Goal: Task Accomplishment & Management: Complete application form

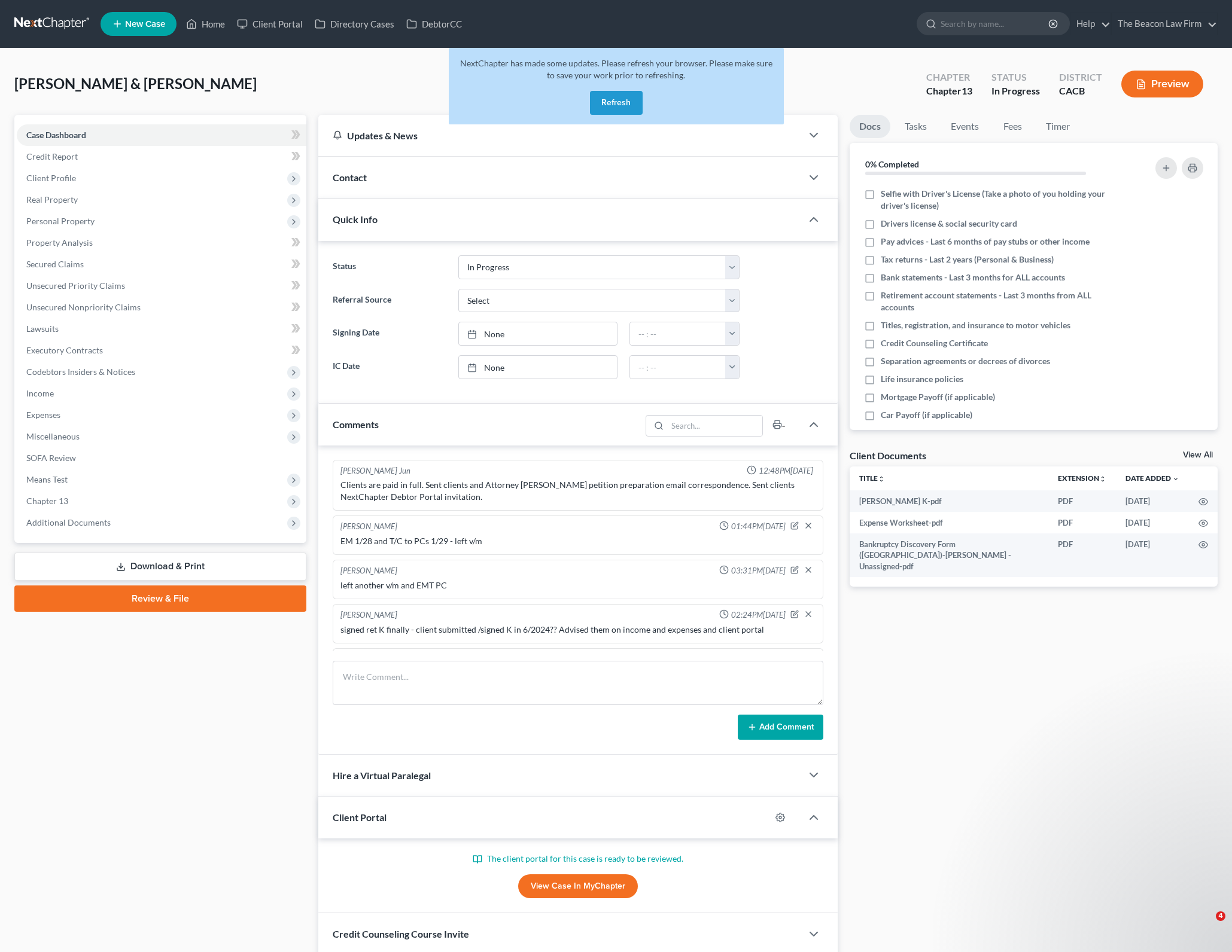
select select "3"
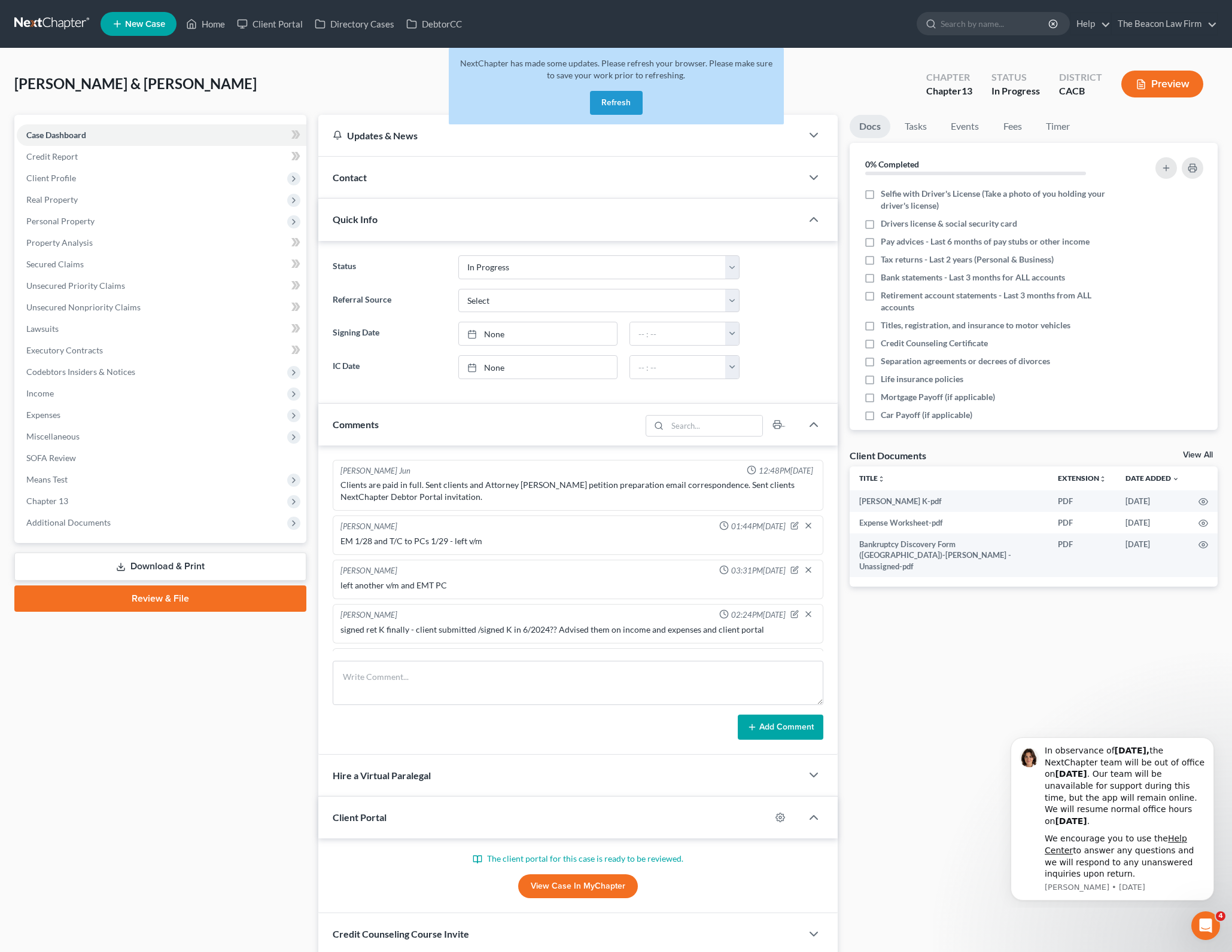
click at [595, 96] on button "Refresh" at bounding box center [616, 103] width 53 height 24
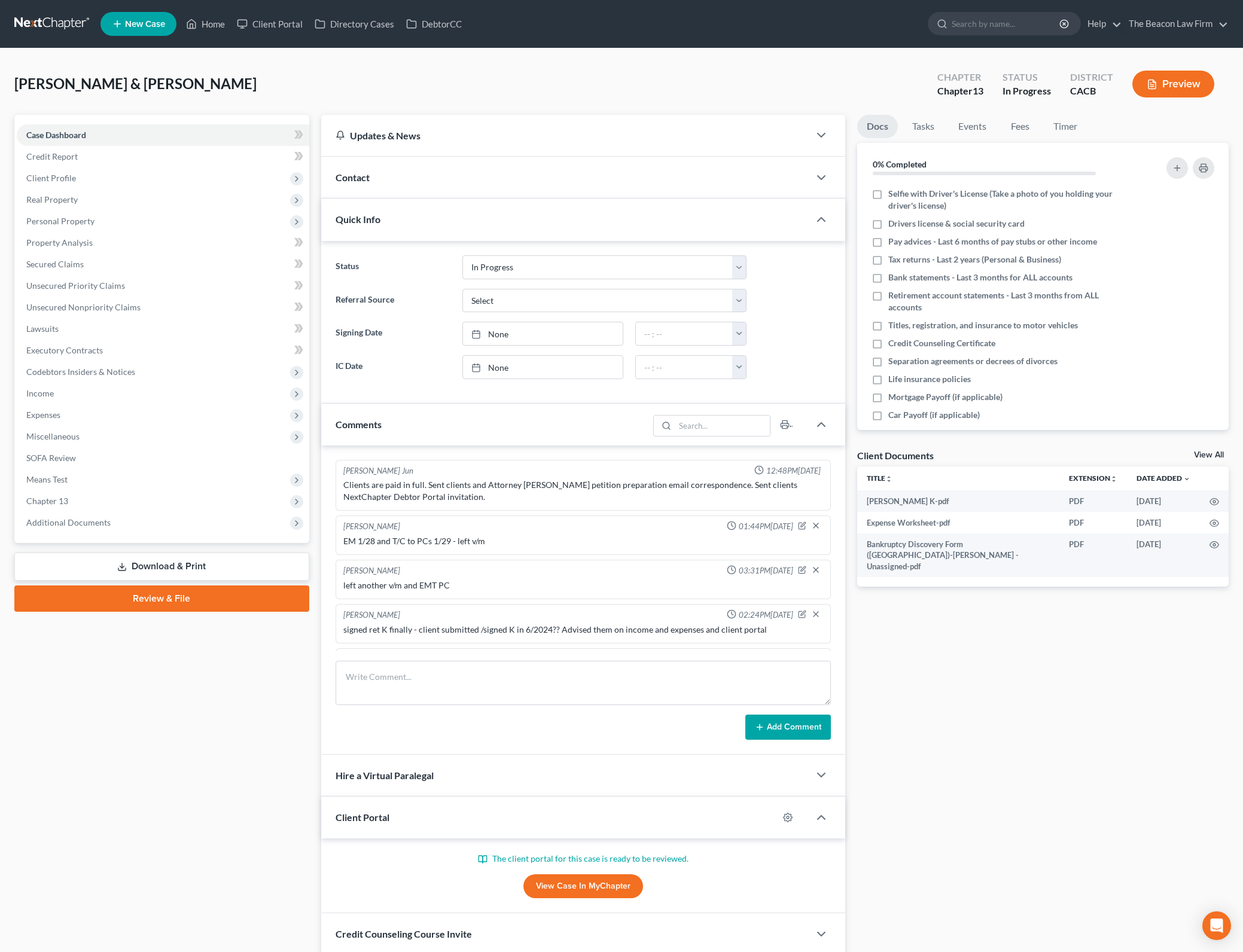
select select "3"
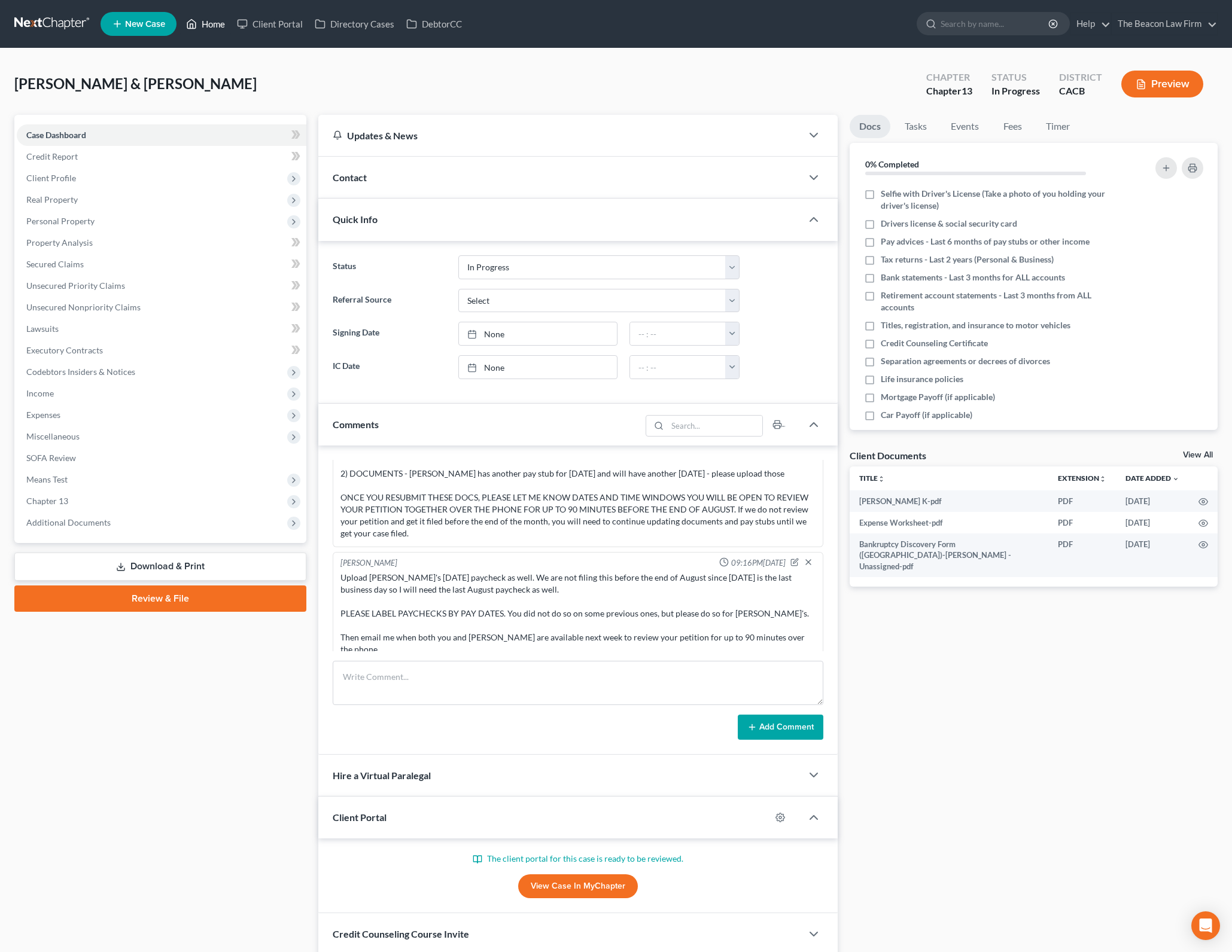
click at [197, 28] on icon at bounding box center [191, 24] width 11 height 14
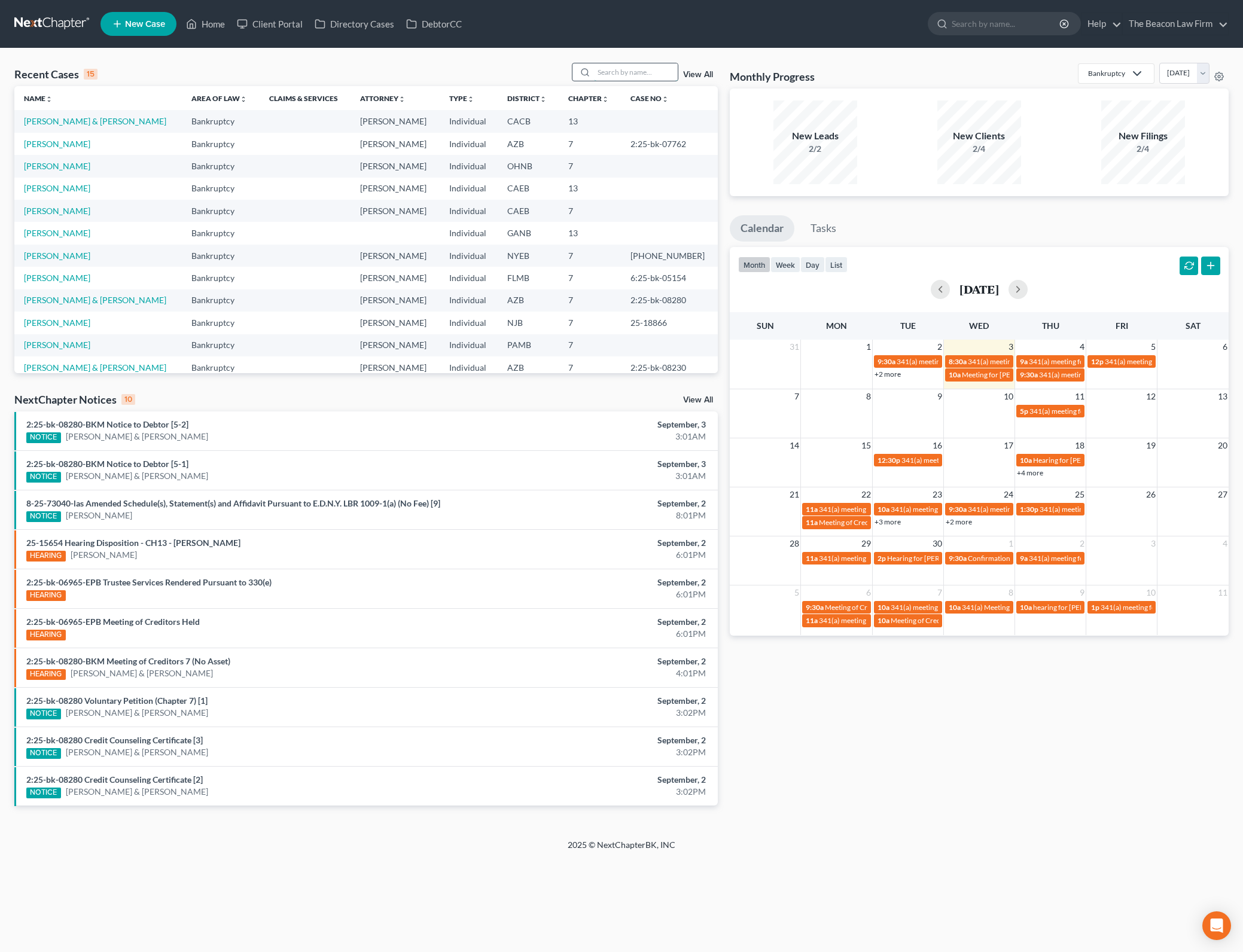
click at [655, 77] on input "search" at bounding box center [635, 72] width 84 height 17
type input "paleo"
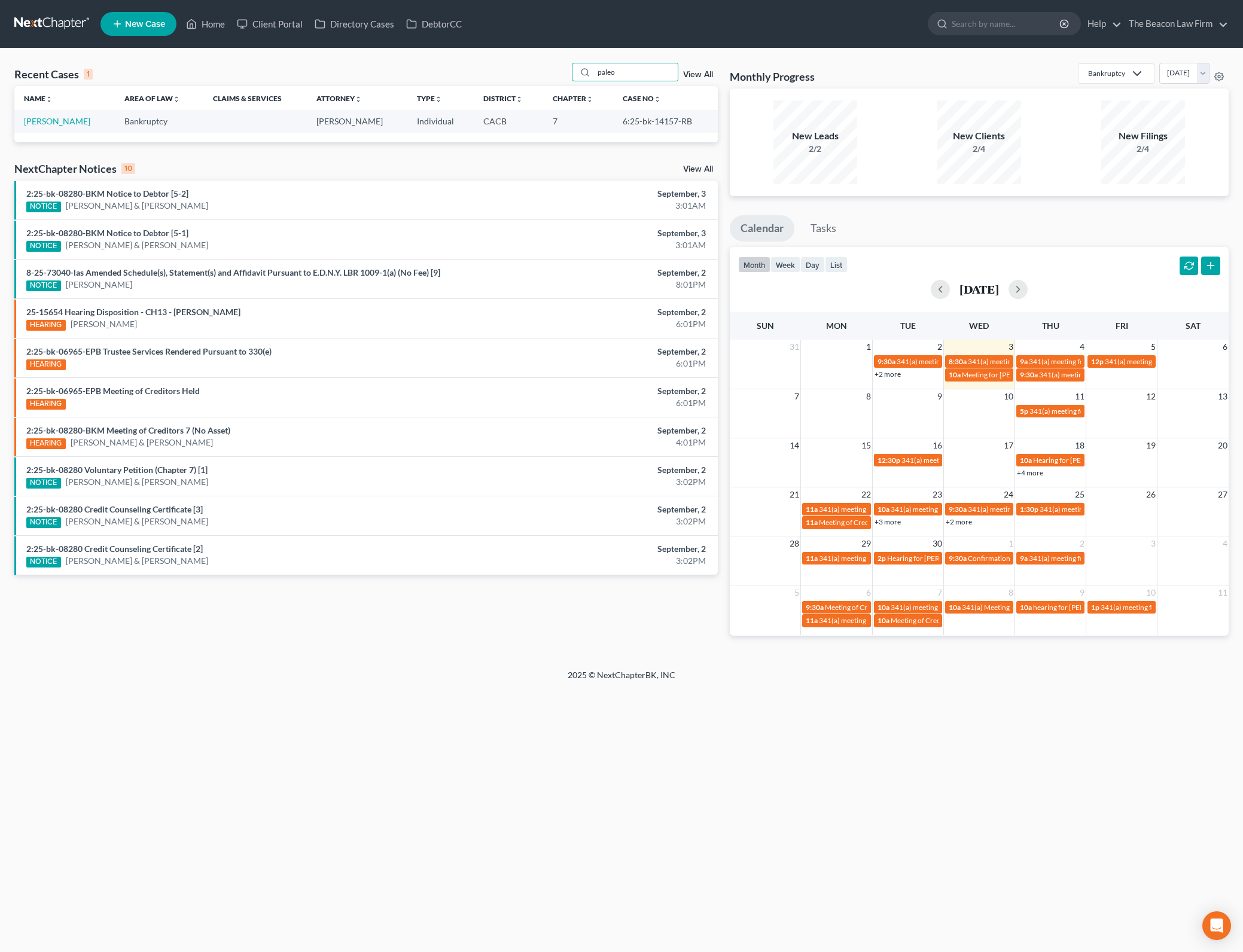
click at [53, 114] on td "[PERSON_NAME]" at bounding box center [64, 121] width 101 height 22
click at [52, 119] on link "[PERSON_NAME]" at bounding box center [57, 121] width 67 height 10
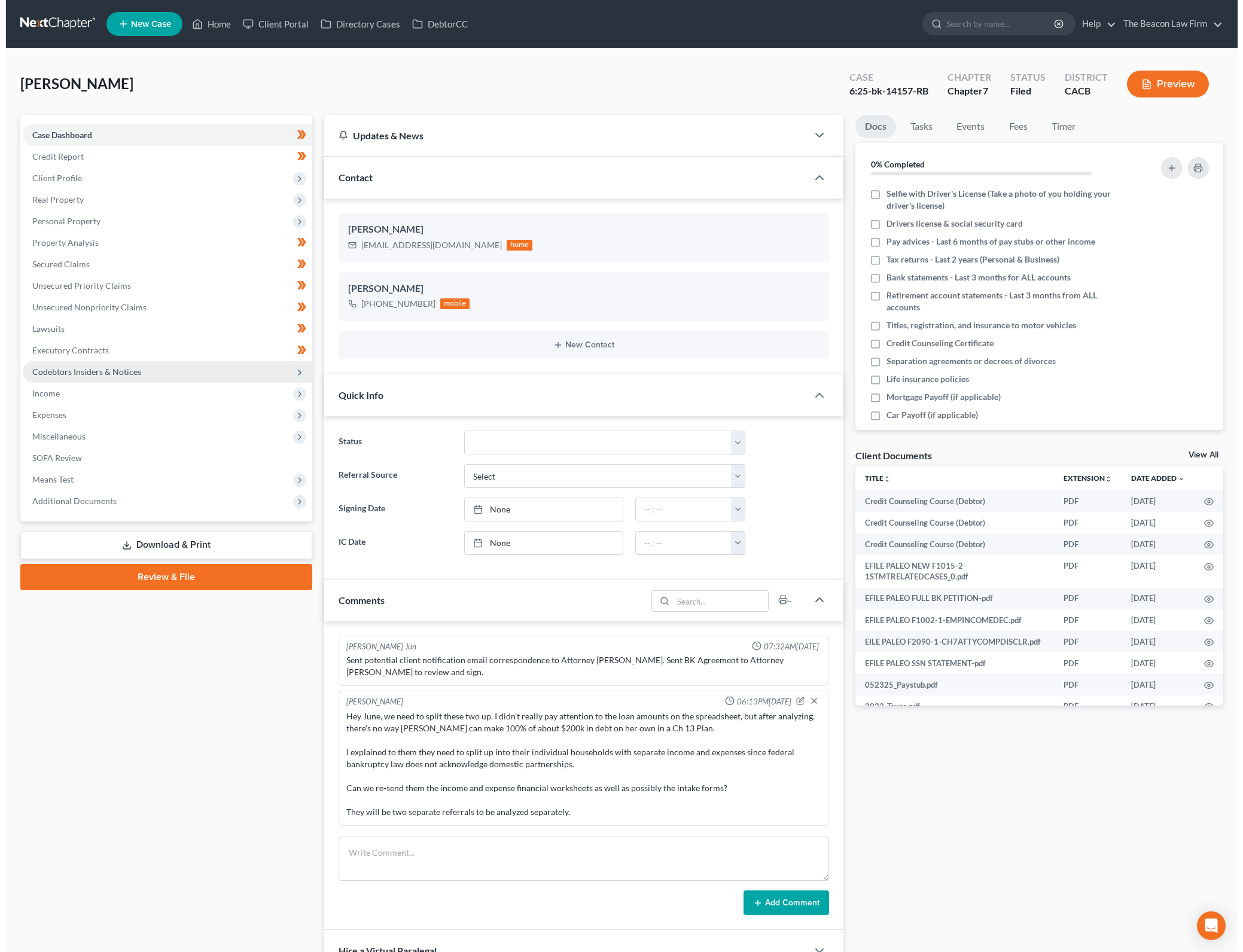
scroll to position [1439, 0]
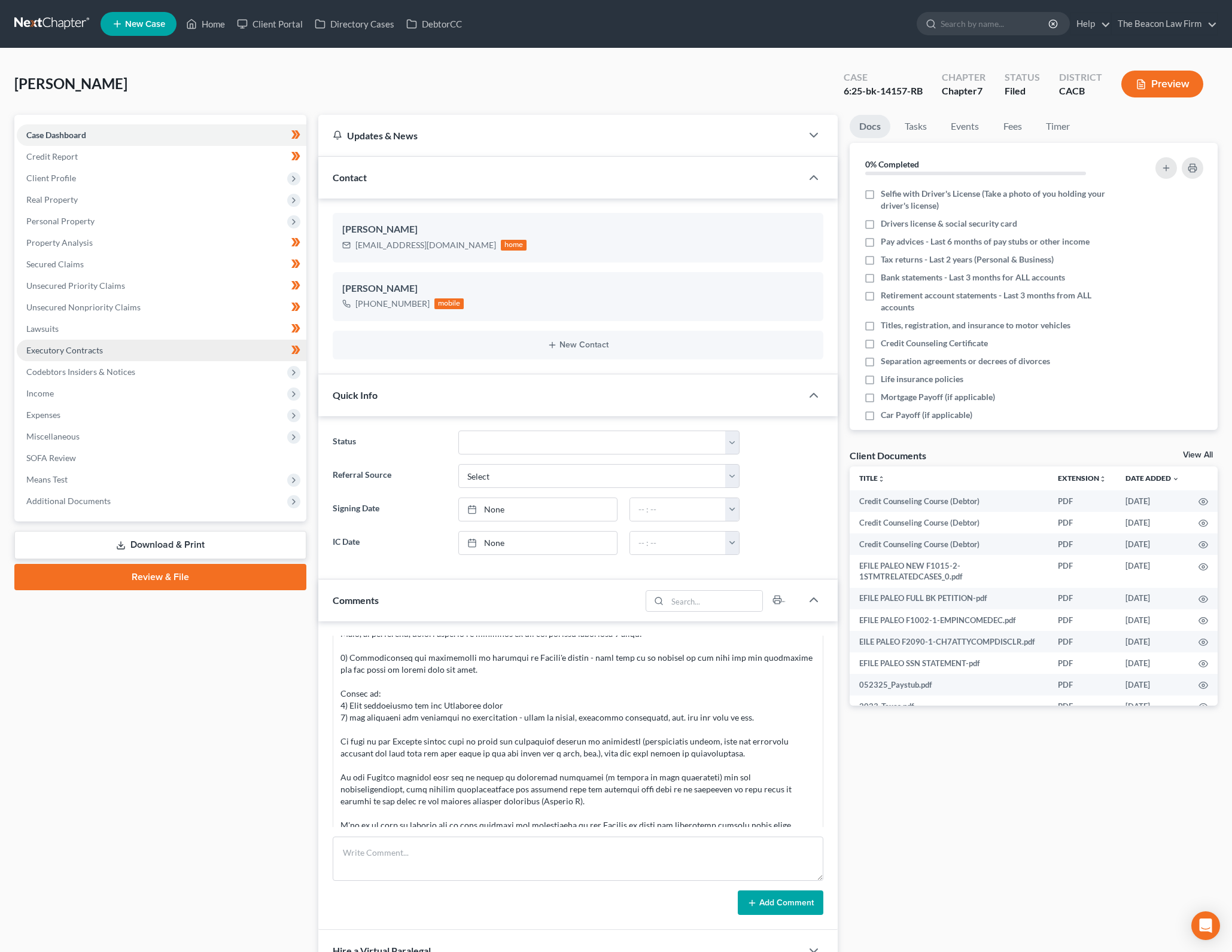
click at [139, 346] on link "Executory Contracts" at bounding box center [161, 351] width 290 height 22
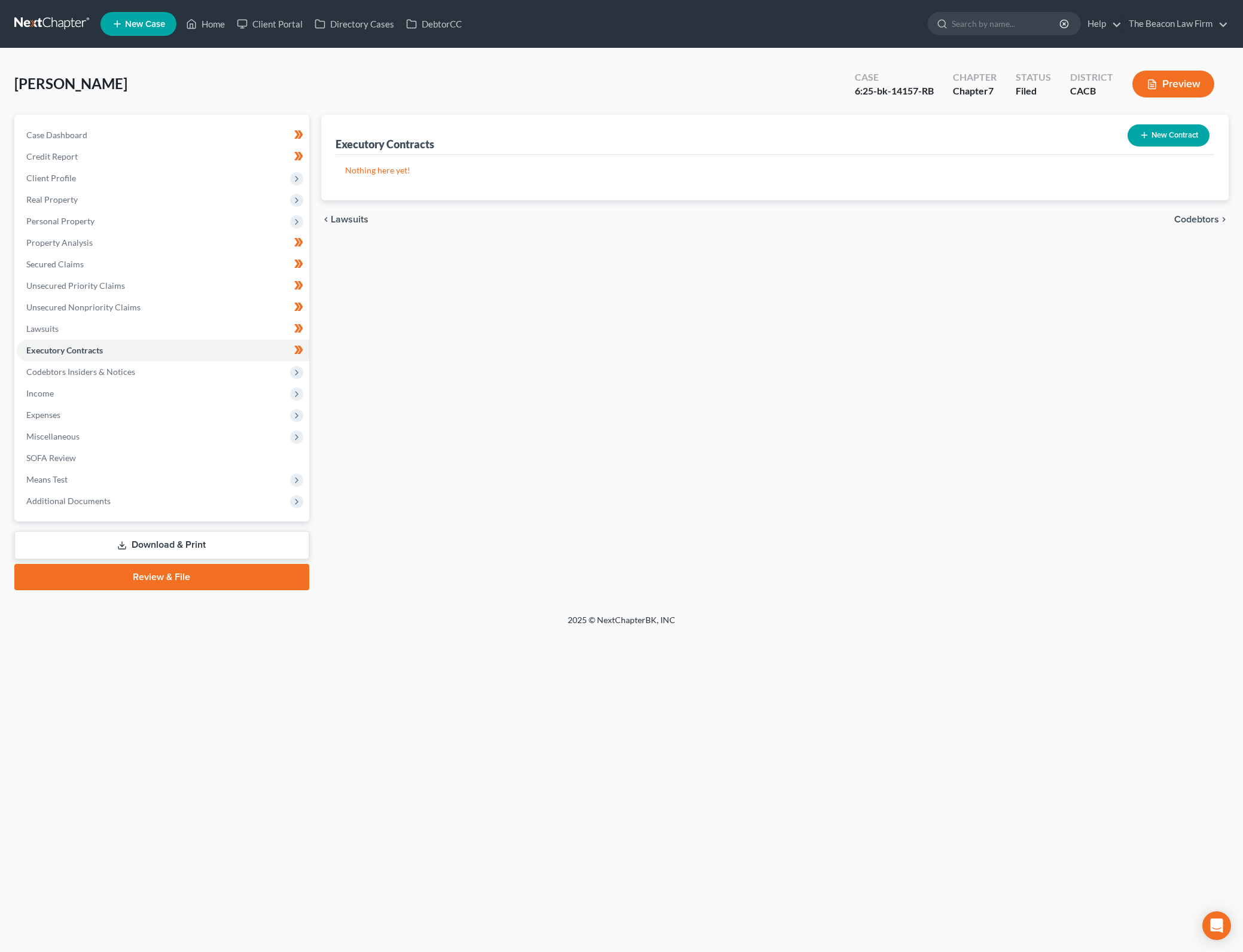
click at [628, 345] on div "Executory Contracts New Contract Nothing here yet! chevron_left Lawsuits Codebt…" at bounding box center [776, 352] width 920 height 475
click at [1197, 133] on button "New Contract" at bounding box center [1168, 135] width 82 height 22
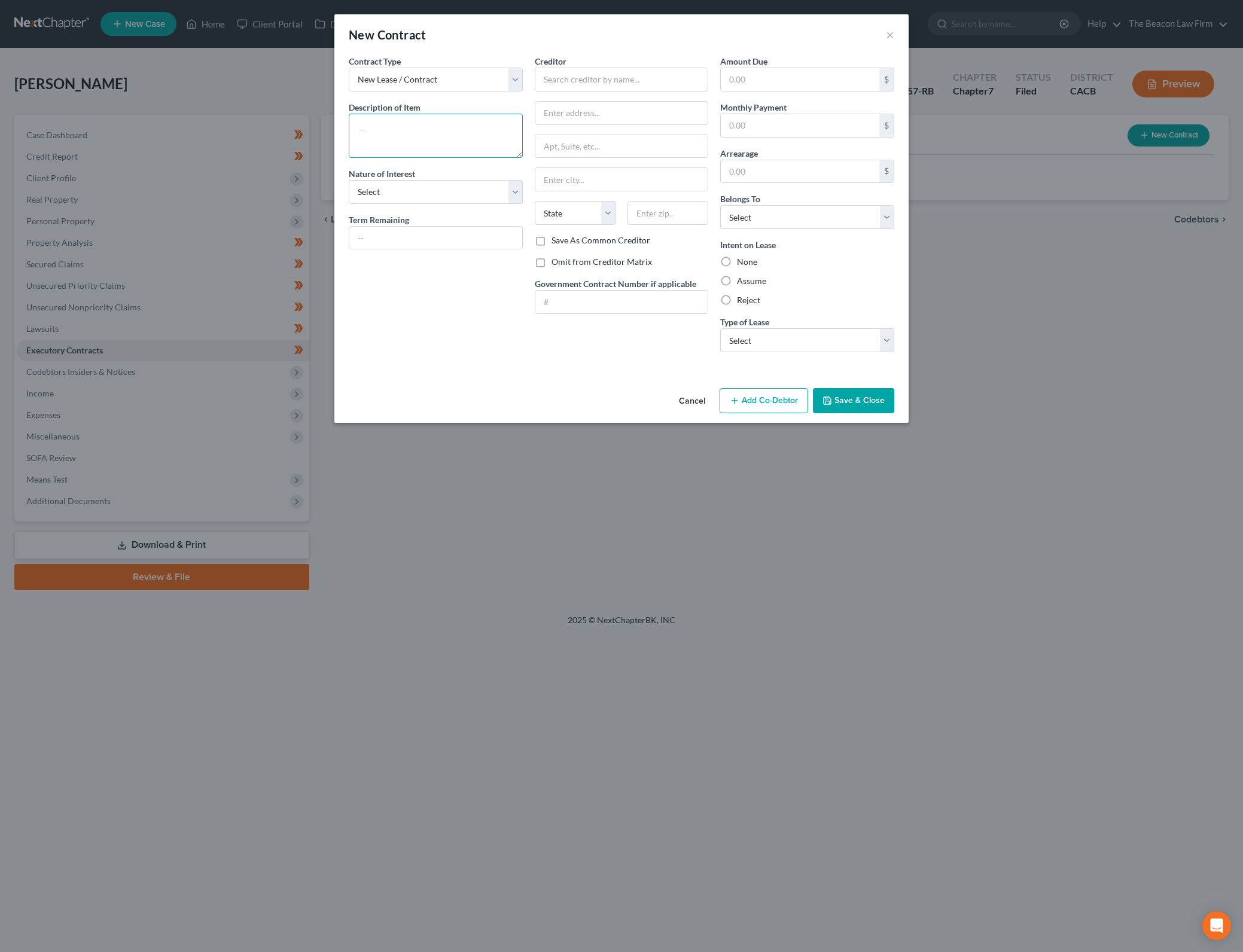
click at [501, 131] on textarea at bounding box center [435, 135] width 174 height 44
type textarea "Real estate Investment Option Agreement"
click at [468, 194] on select "Select Purchaser Agent Lessor Lessee" at bounding box center [435, 192] width 174 height 24
select select "0"
click at [349, 180] on select "Select Purchaser Agent Lessor Lessee" at bounding box center [435, 192] width 174 height 24
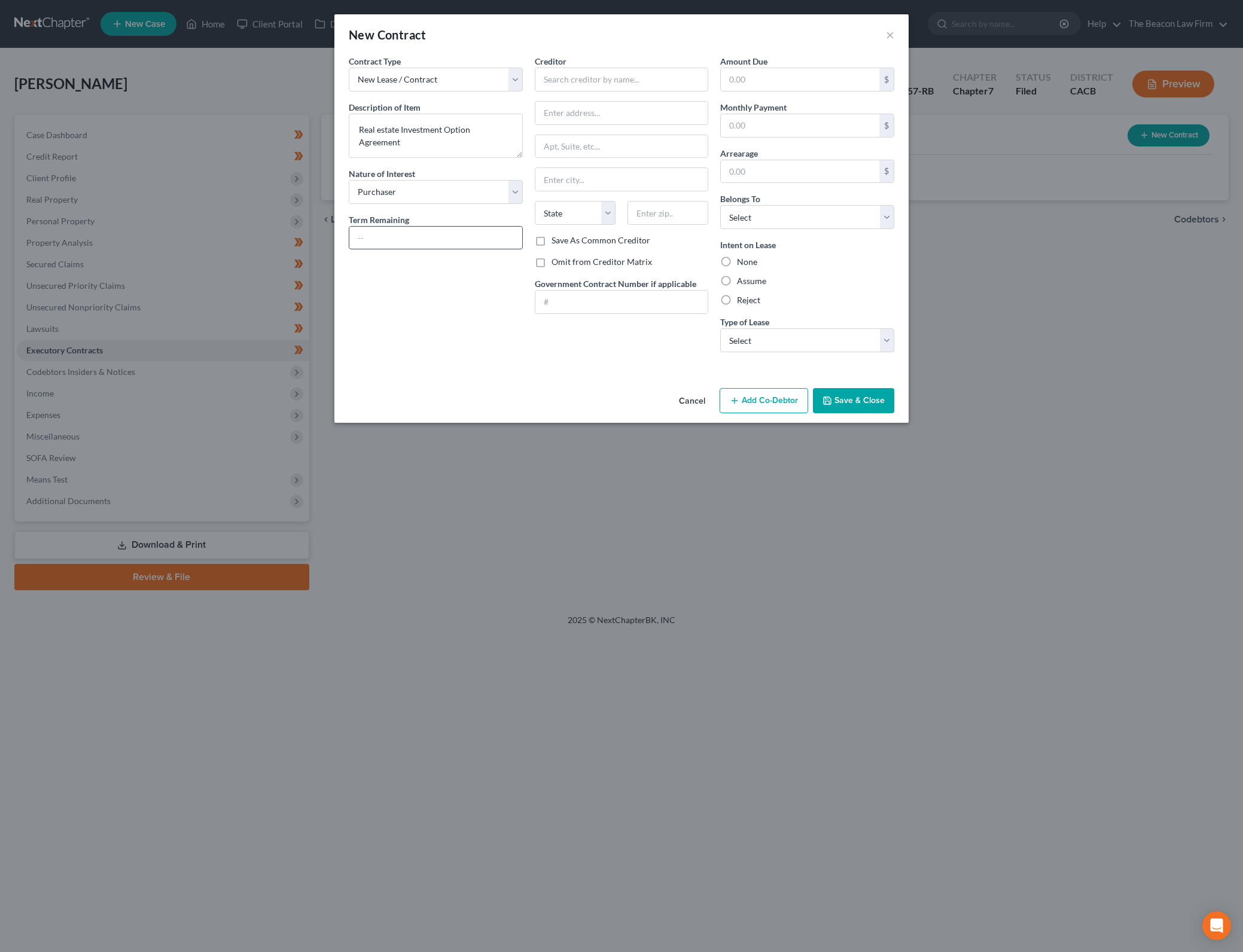
click at [445, 242] on input "text" at bounding box center [436, 238] width 173 height 23
click at [647, 79] on input "text" at bounding box center [622, 80] width 174 height 24
type input "o"
type input "K"
type input "Odin New Horizon Real Estate Fund LP"
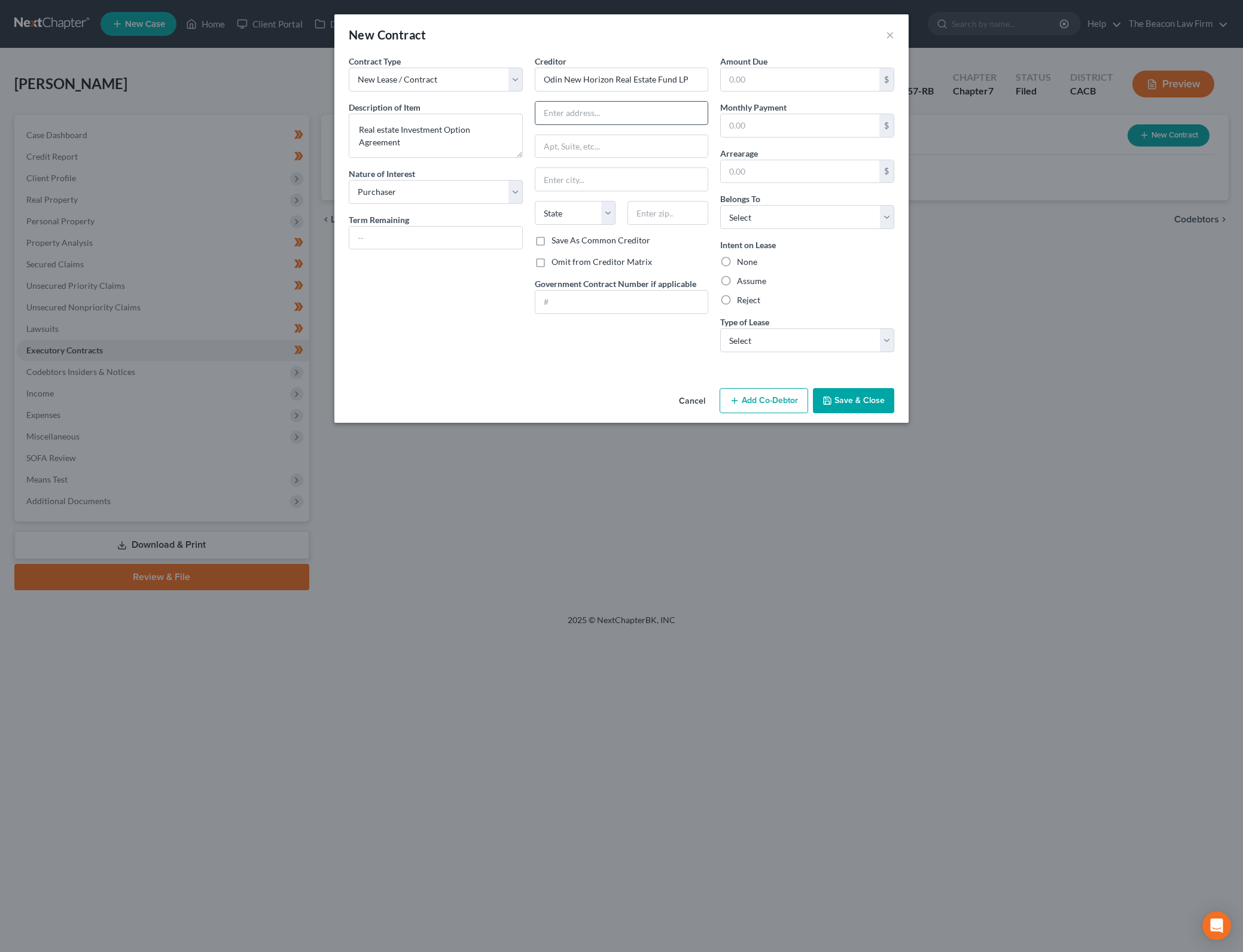
click at [670, 112] on input "text" at bounding box center [622, 113] width 173 height 23
type input "4 [GEOGRAPHIC_DATA],"
type input "Suite 710"
click at [670, 112] on input "4 [GEOGRAPHIC_DATA]," at bounding box center [622, 113] width 173 height 23
type input "4 [GEOGRAPHIC_DATA]"
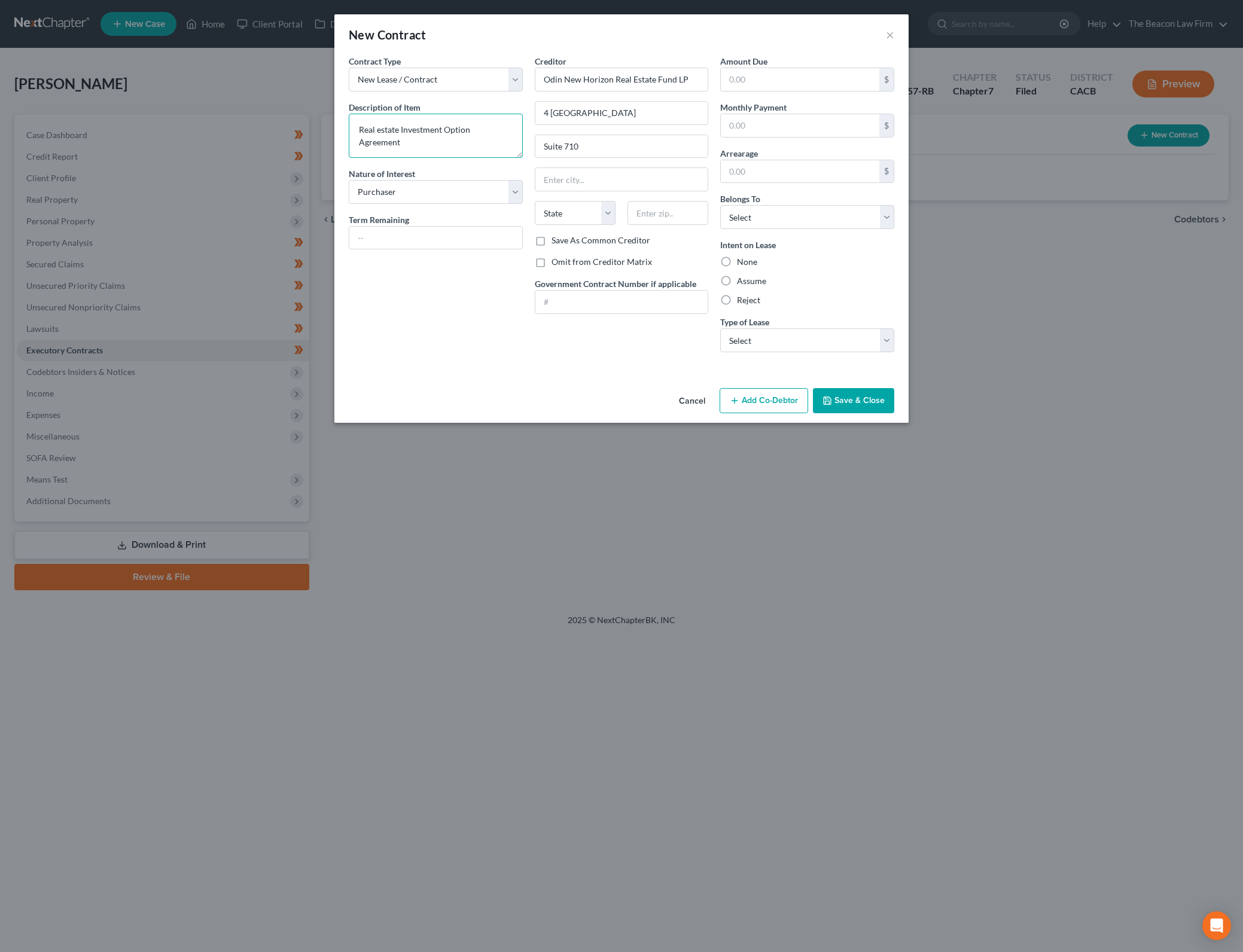
click at [381, 129] on textarea "Real estate Investment Option Agreement" at bounding box center [435, 135] width 174 height 44
type textarea "Real Estate Investment Option Agreement"
click at [668, 207] on input "text" at bounding box center [667, 213] width 81 height 24
type input "94111"
click at [844, 281] on div "Assume" at bounding box center [807, 281] width 174 height 12
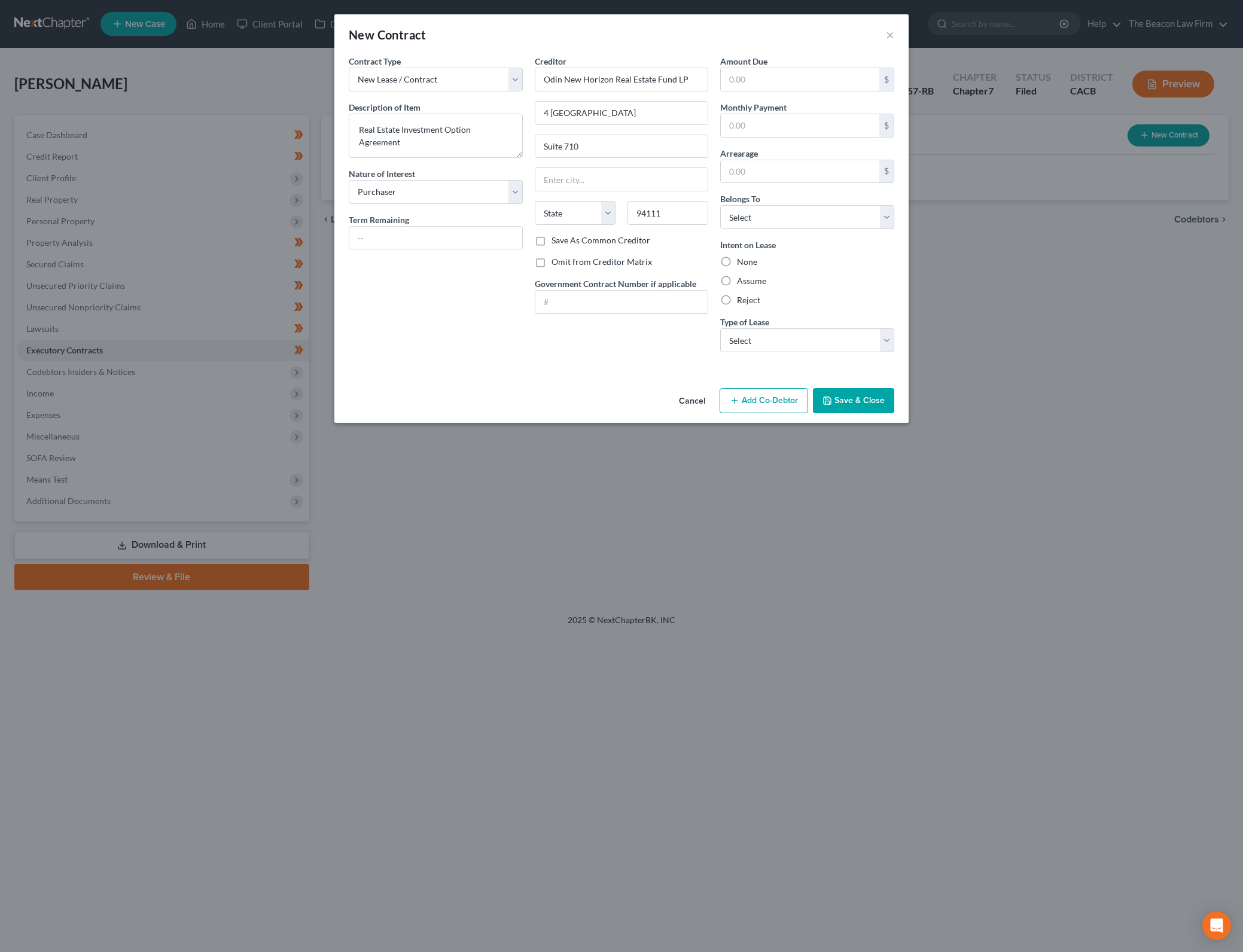
type input "[GEOGRAPHIC_DATA]"
select select "4"
click at [872, 334] on select "Select Real Estate Car Other" at bounding box center [807, 341] width 174 height 24
select select "2"
click at [720, 329] on select "Select Real Estate Car Other" at bounding box center [807, 341] width 174 height 24
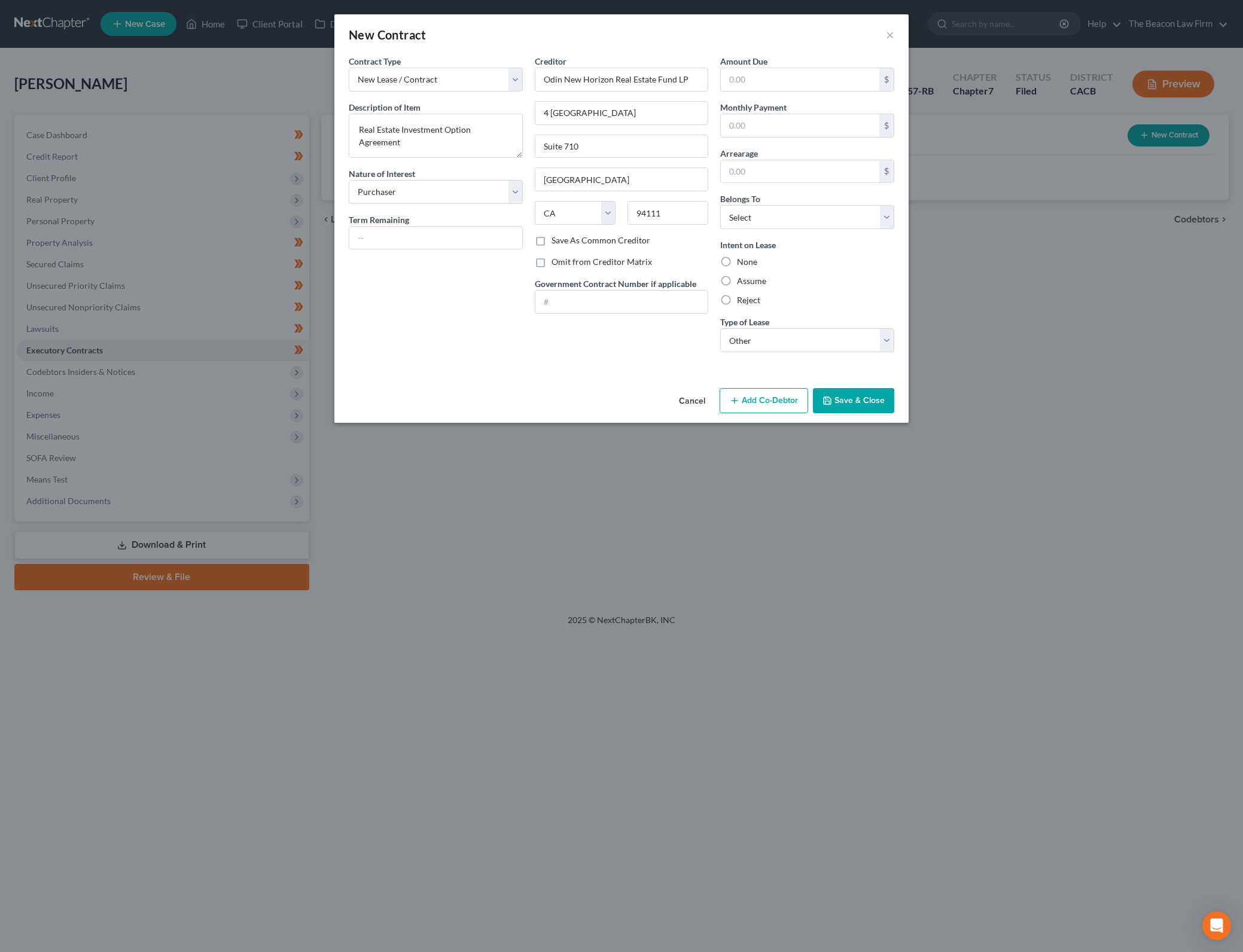
click at [849, 268] on div "Intent on Lease None Assume Reject" at bounding box center [807, 273] width 174 height 68
click at [737, 260] on label "None" at bounding box center [747, 262] width 20 height 12
click at [742, 260] on input "None" at bounding box center [746, 260] width 8 height 8
radio input "true"
click at [850, 205] on select "Select Debtor 1 Only Debtor 2 Only Debtor 1 And Debtor 2 Only At Least One Of T…" at bounding box center [807, 217] width 174 height 24
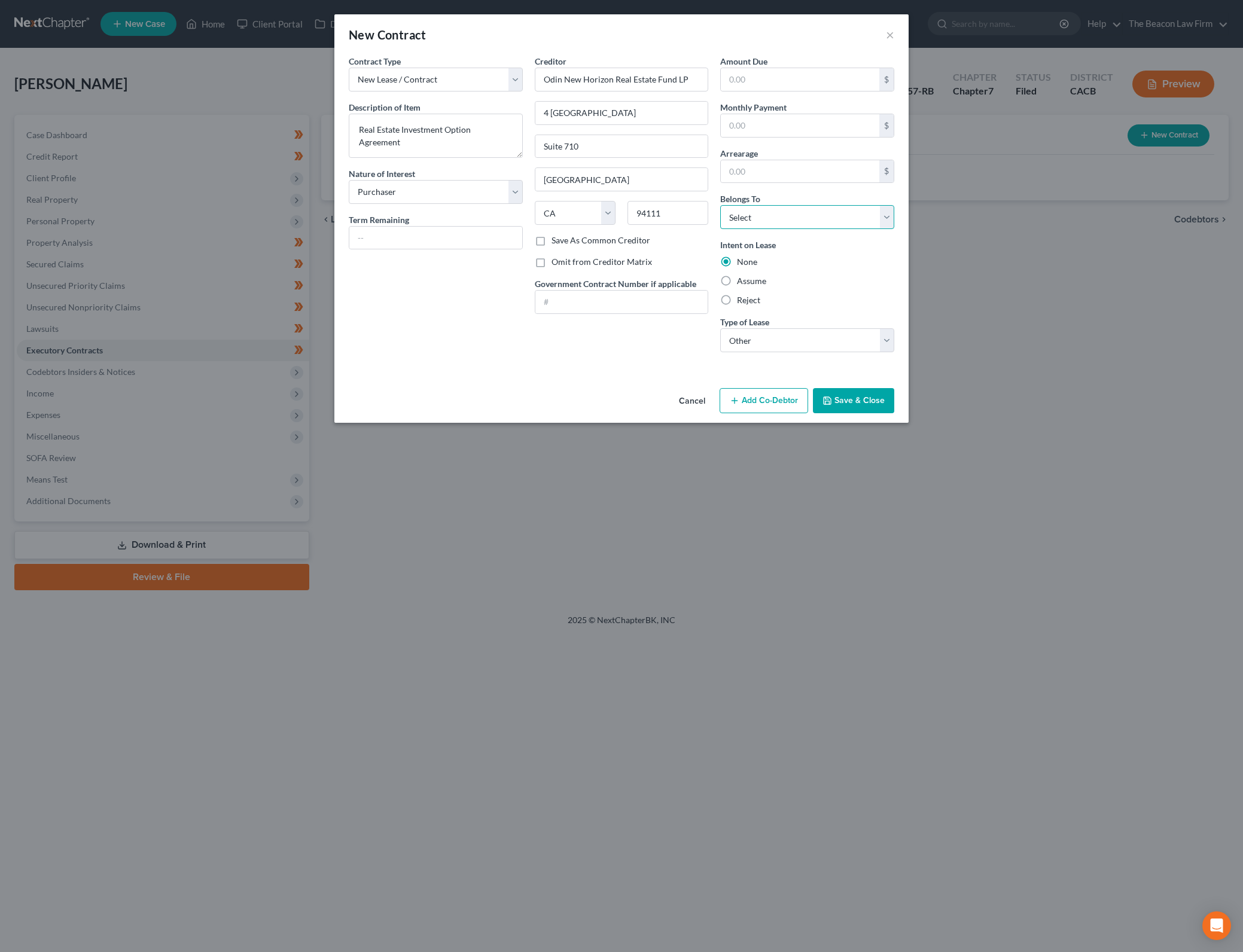
select select "0"
click at [720, 205] on select "Select Debtor 1 Only Debtor 2 Only Debtor 1 And Debtor 2 Only At Least One Of T…" at bounding box center [807, 217] width 174 height 24
click at [831, 71] on input "text" at bounding box center [800, 79] width 158 height 23
type input "0"
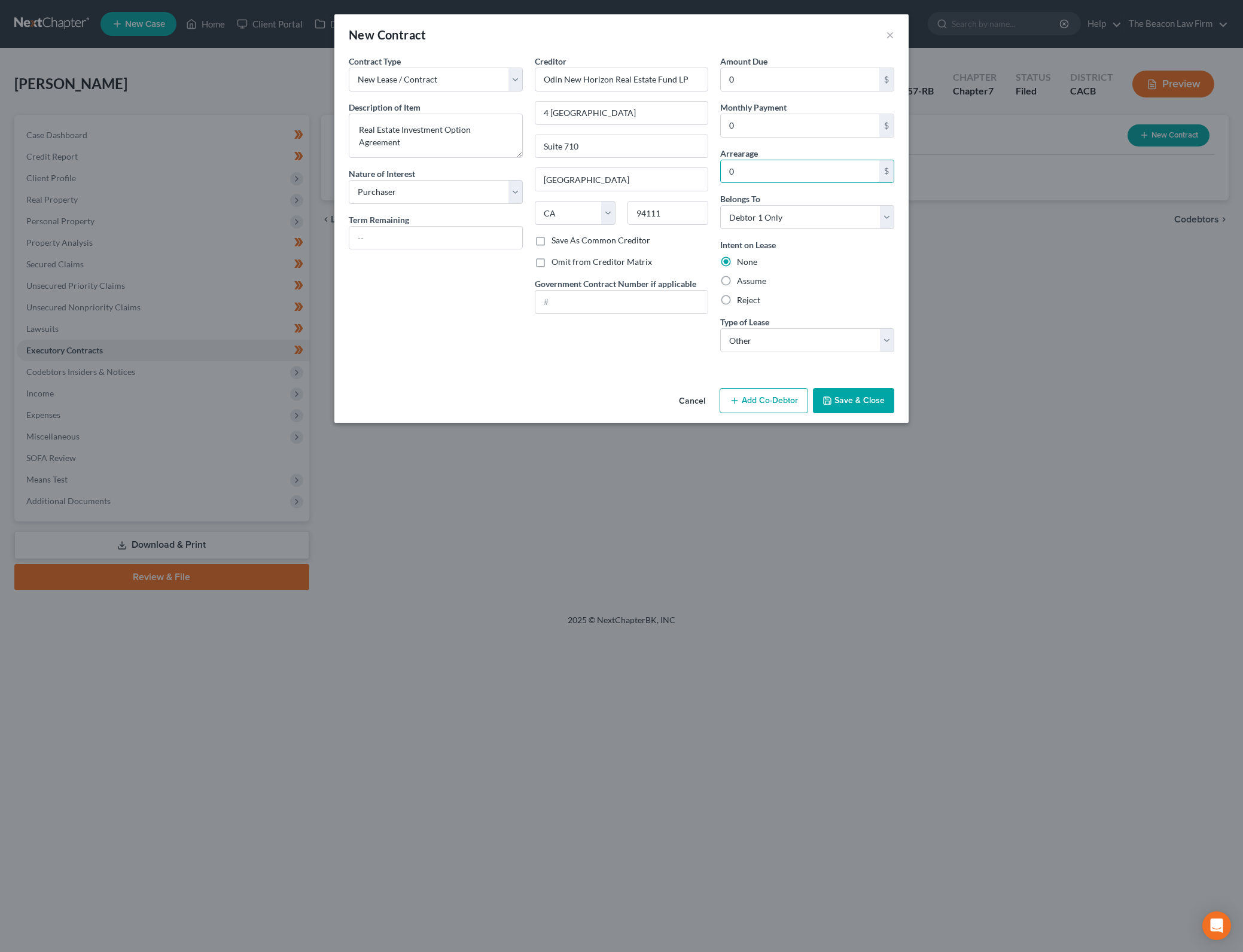
type input "0"
click at [552, 357] on div "Creditor * Odin New Horizon Real Estate Fund LP [GEOGRAPHIC_DATA] [GEOGRAPHIC_D…" at bounding box center [622, 208] width 186 height 307
click at [481, 240] on input "text" at bounding box center [436, 238] width 173 height 23
type input "3"
click at [486, 234] on input "text" at bounding box center [436, 238] width 173 height 23
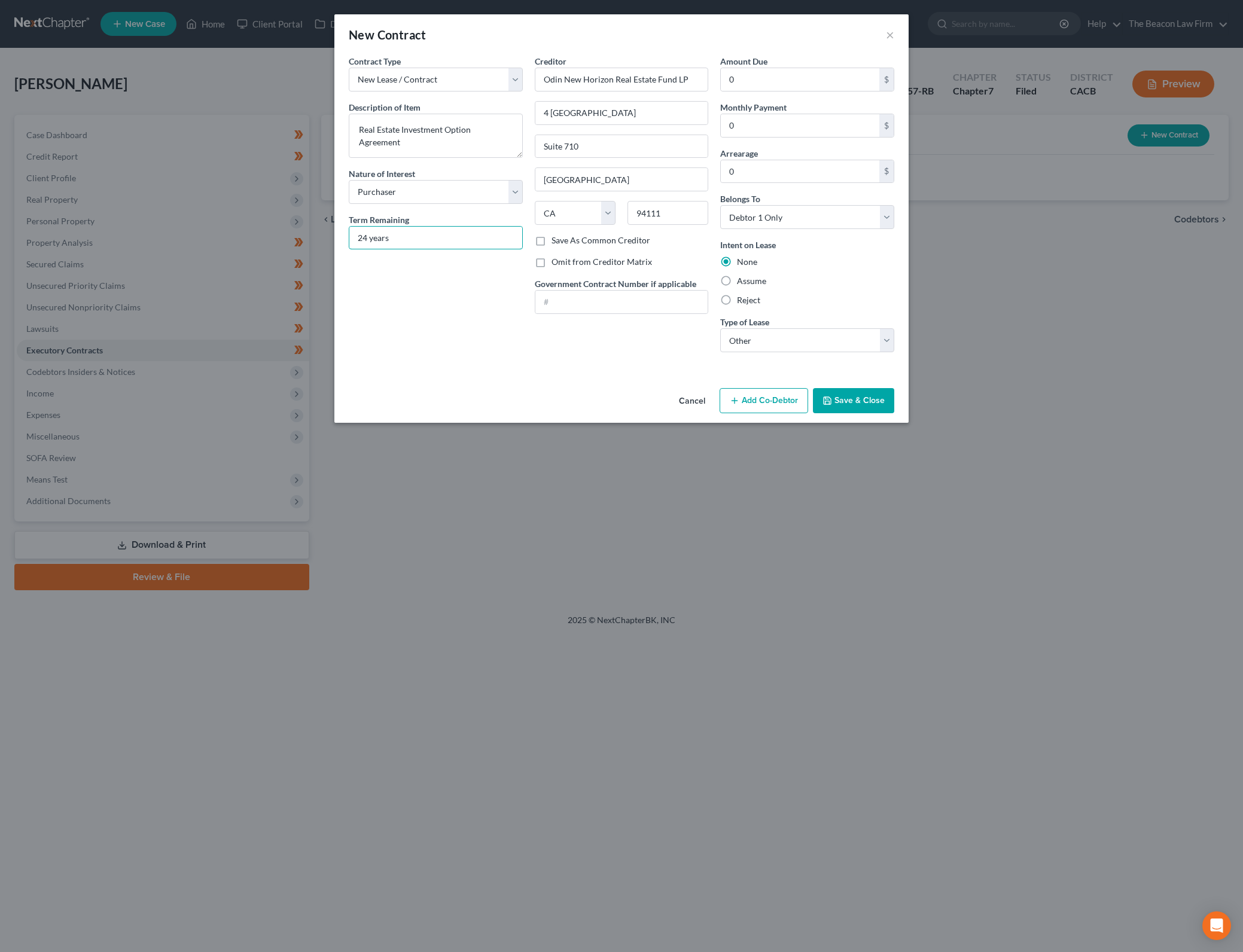
type input "24 years"
click at [850, 402] on button "Save & Close" at bounding box center [854, 400] width 82 height 25
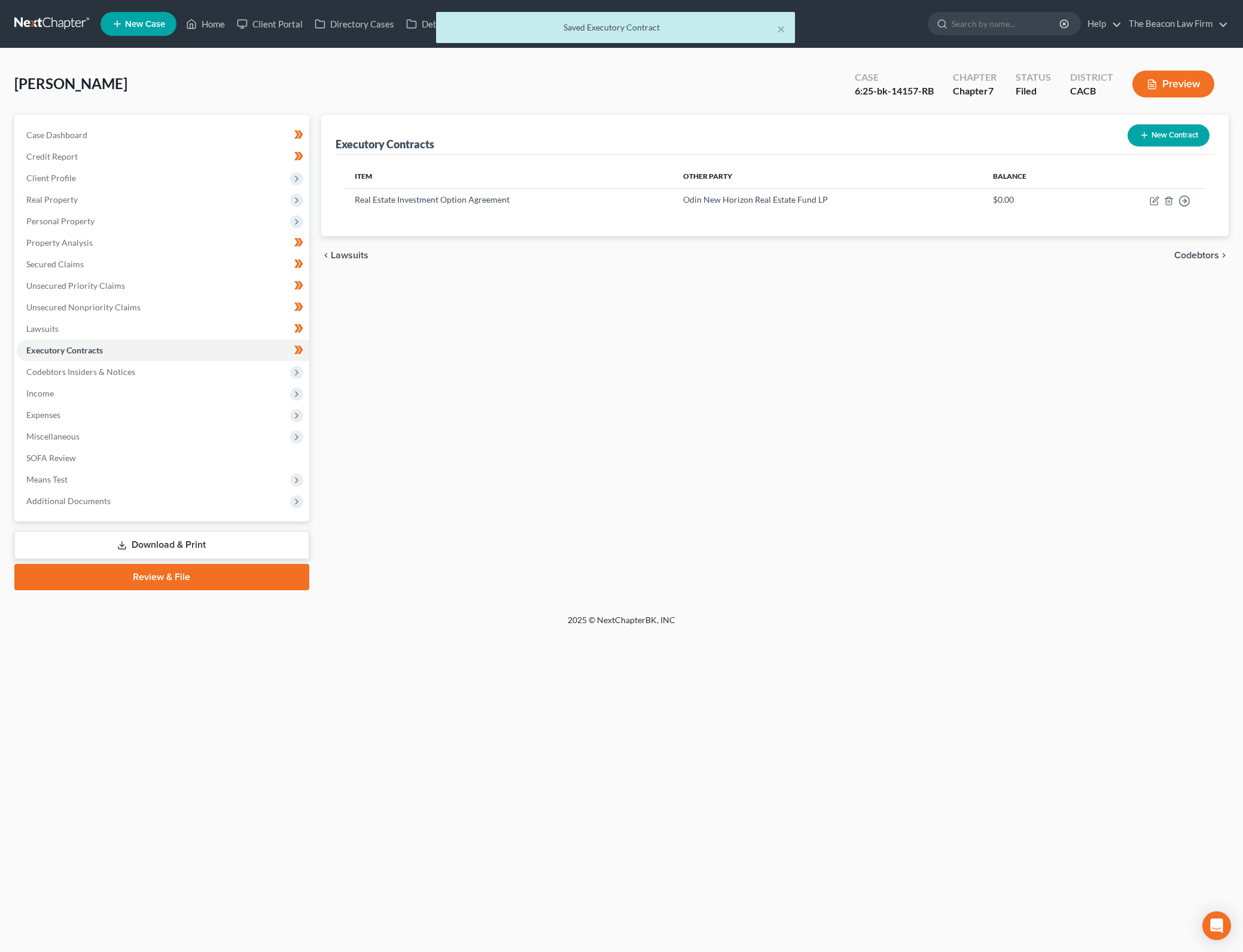
click at [923, 446] on div "Executory Contracts New Contract Item Other Party Balance Real Estate Investmen…" at bounding box center [776, 352] width 920 height 475
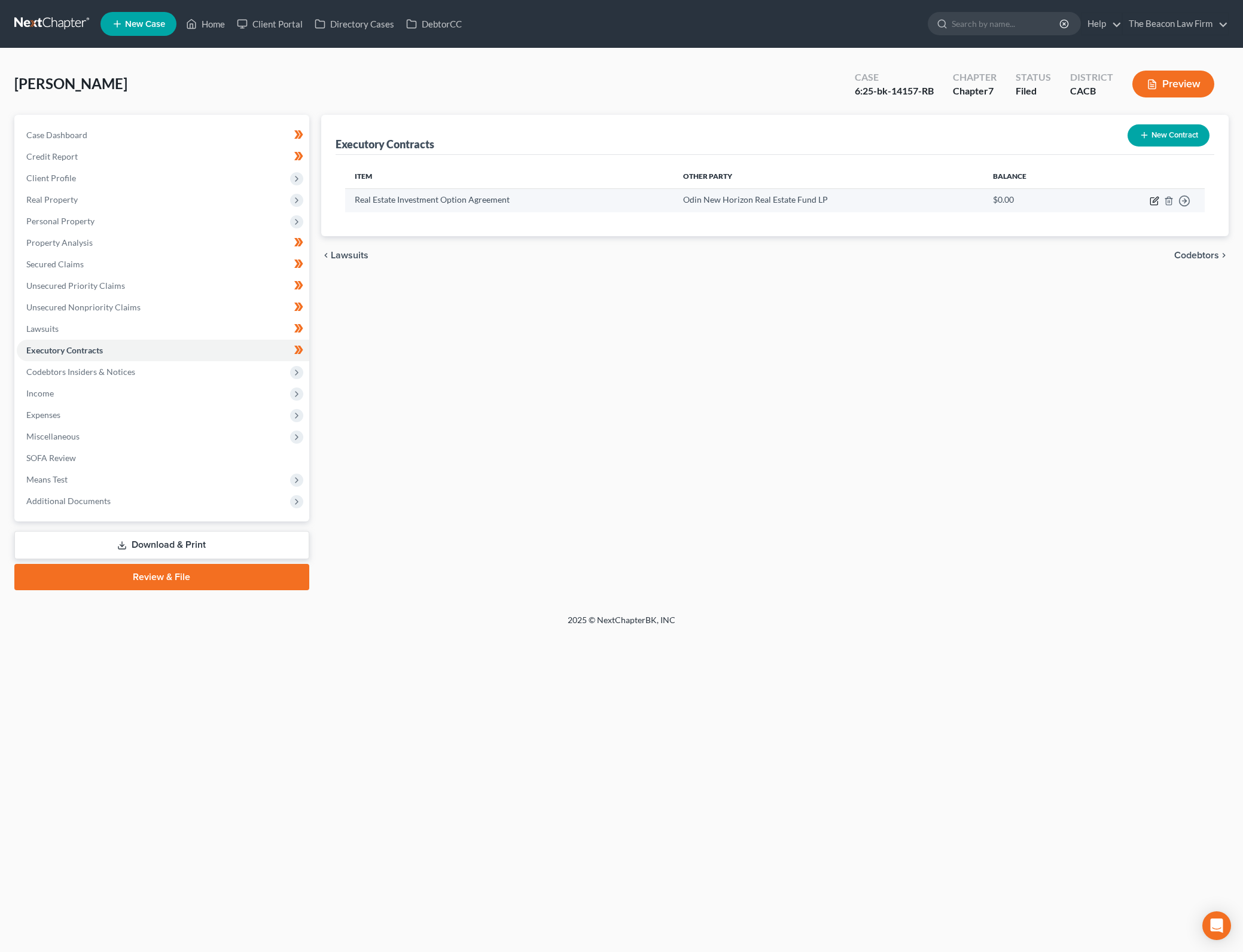
click at [1153, 198] on icon "button" at bounding box center [1153, 201] width 7 height 7
select select "0"
select select "4"
select select "0"
select select "2"
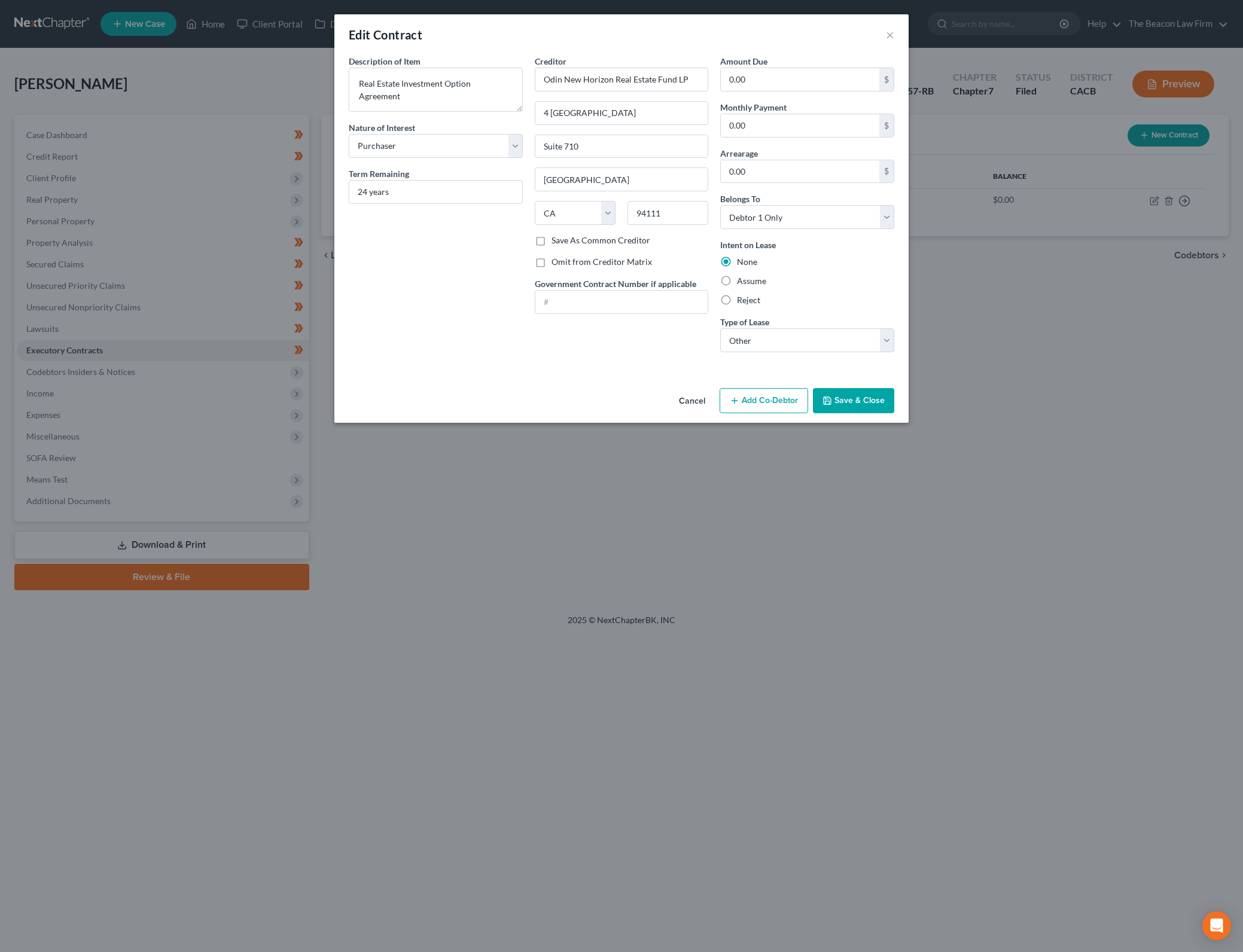
click at [843, 403] on button "Save & Close" at bounding box center [854, 400] width 82 height 25
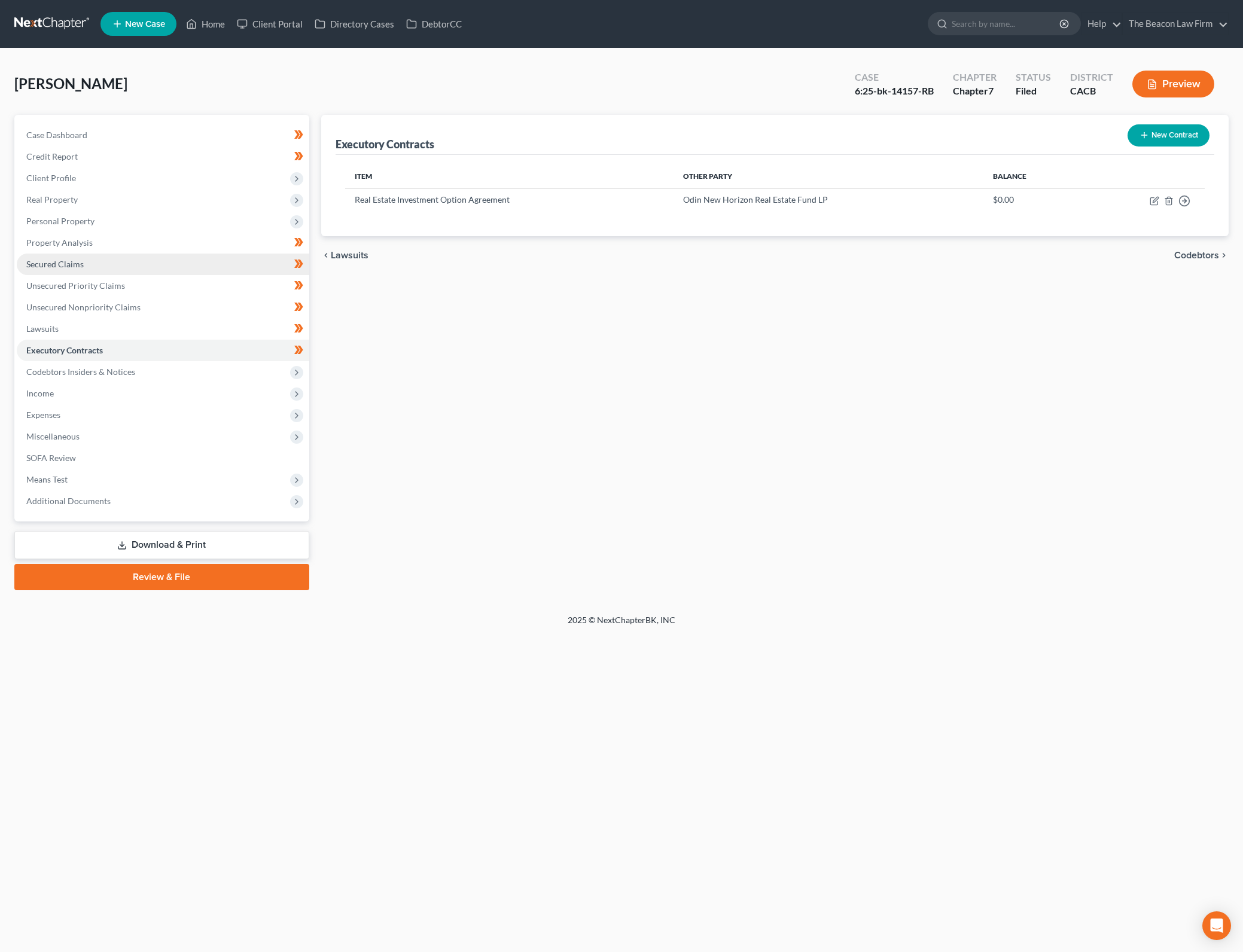
click at [225, 266] on link "Secured Claims" at bounding box center [163, 265] width 293 height 22
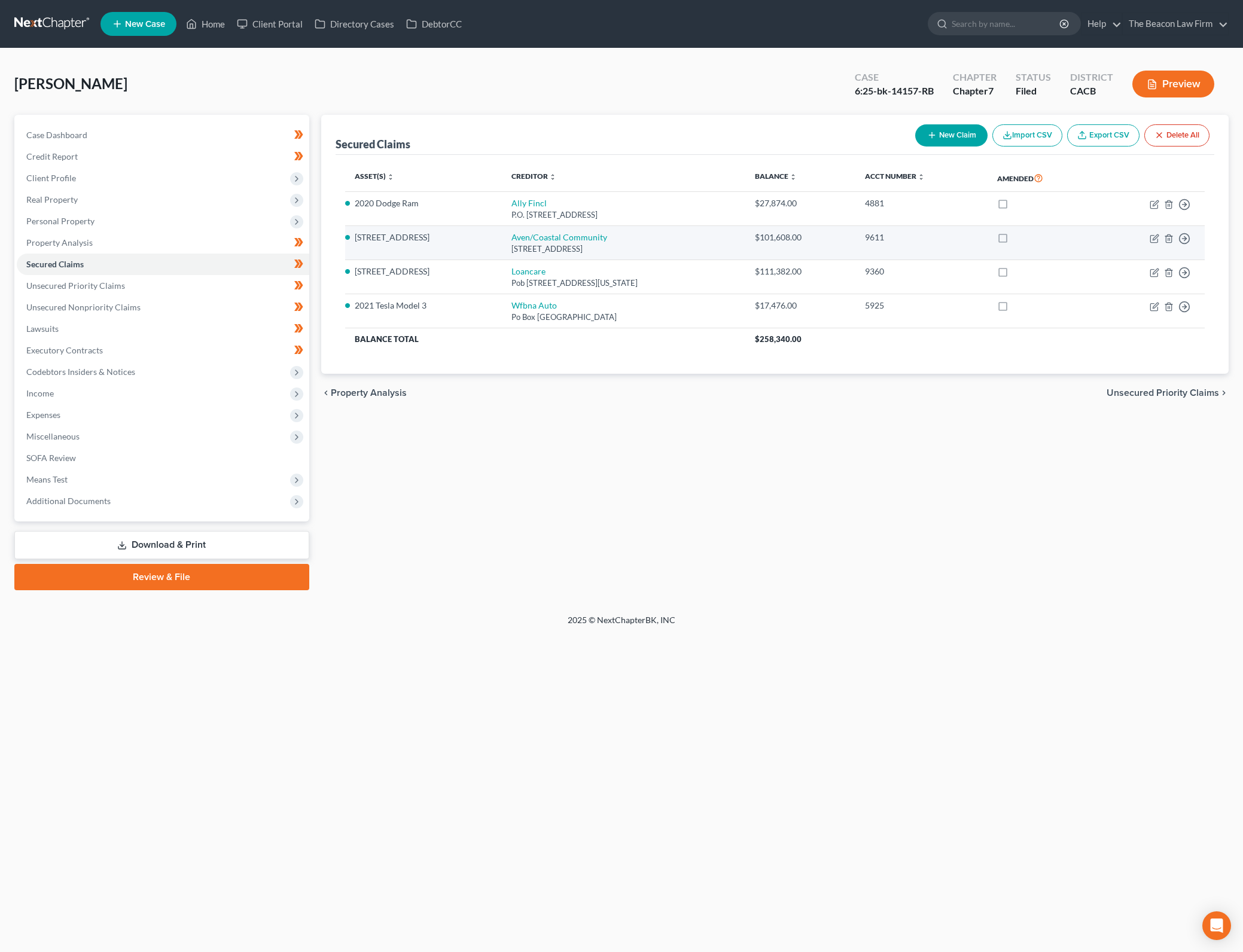
drag, startPoint x: 970, startPoint y: 467, endPoint x: 1160, endPoint y: 255, distance: 284.7
click at [970, 466] on div "Secured Claims New Claim Import CSV Export CSV Delete All Asset(s) expand_more …" at bounding box center [776, 352] width 920 height 475
click at [1150, 234] on icon "button" at bounding box center [1154, 239] width 10 height 10
select select "4"
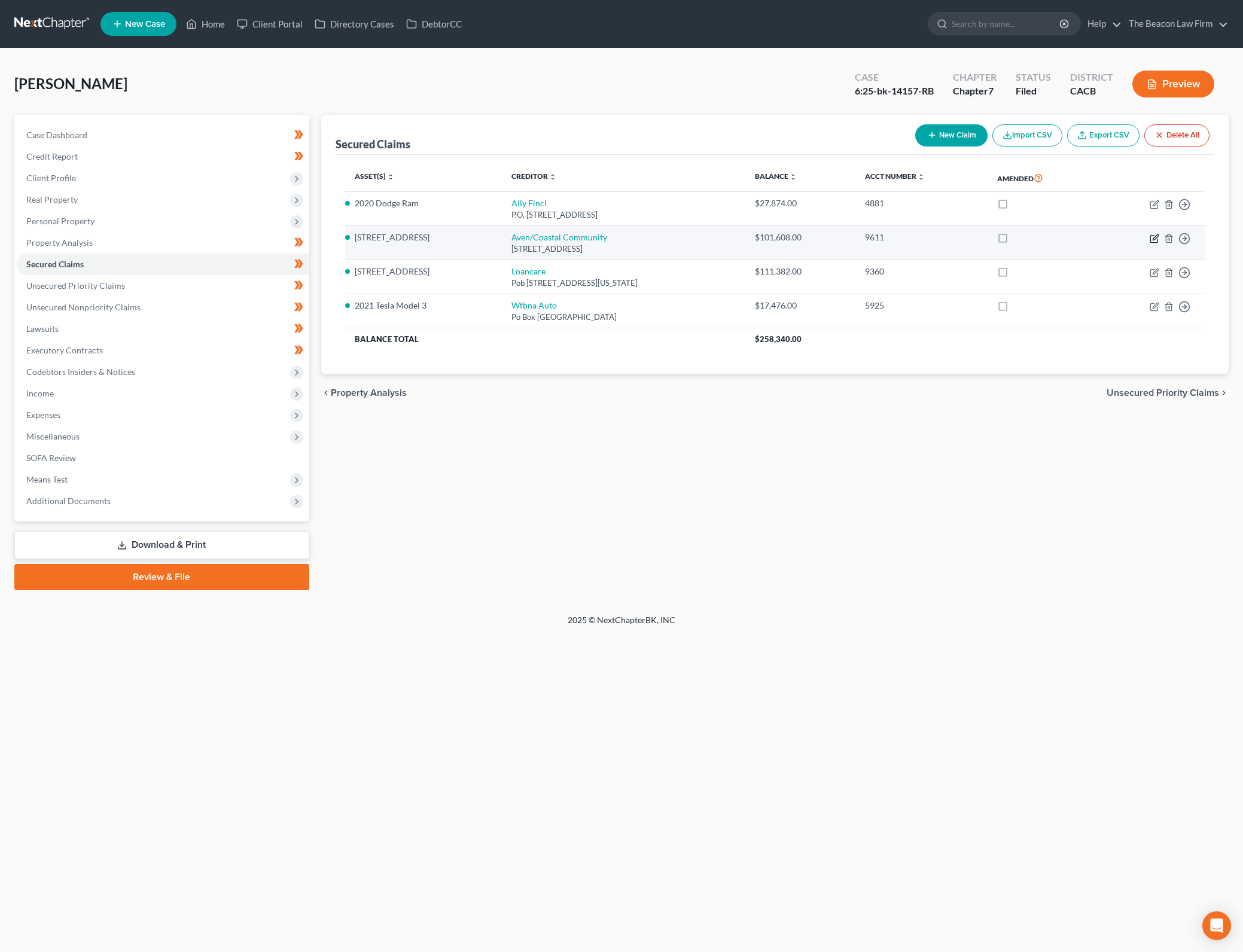
select select "0"
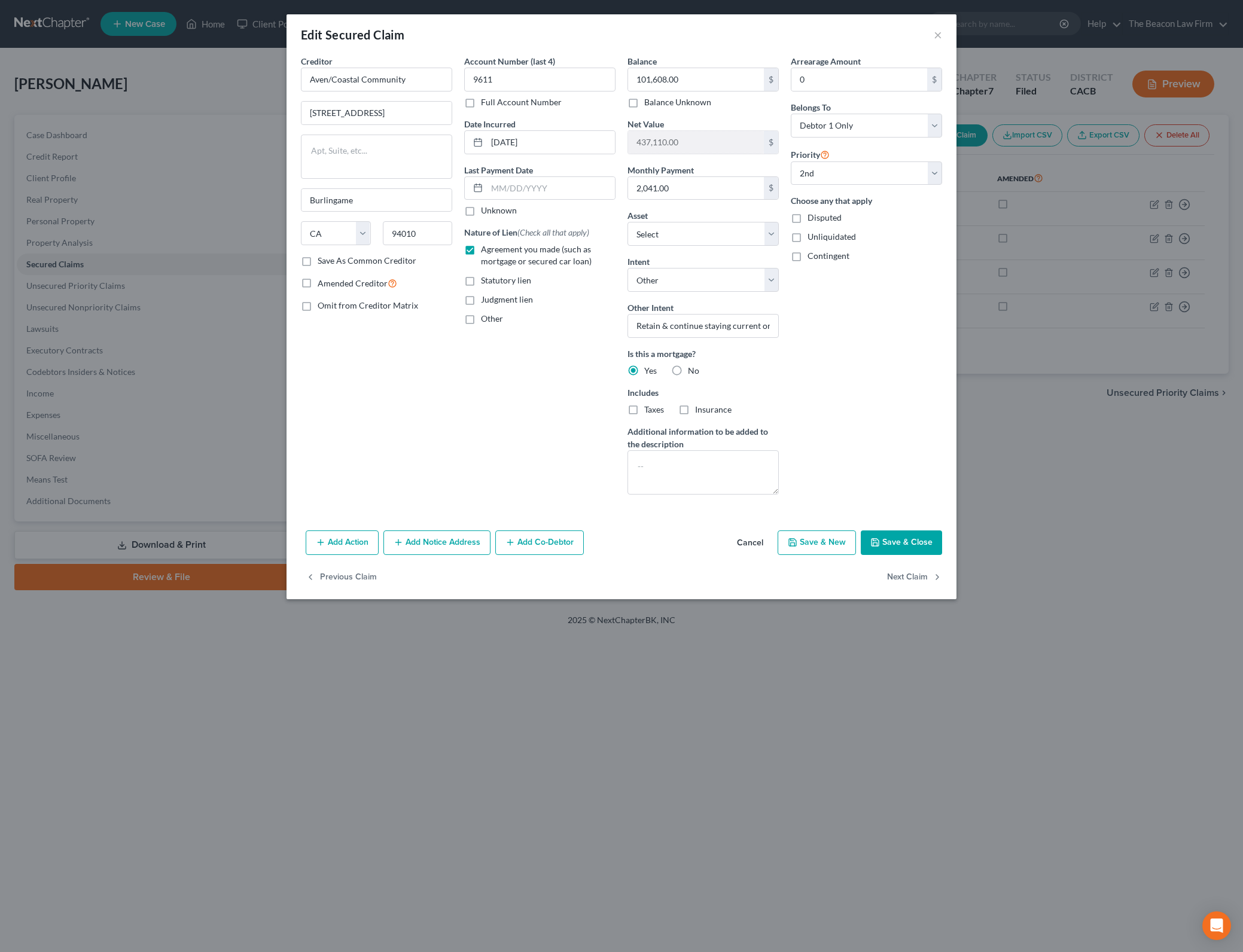
click at [760, 544] on button "Cancel" at bounding box center [750, 544] width 46 height 24
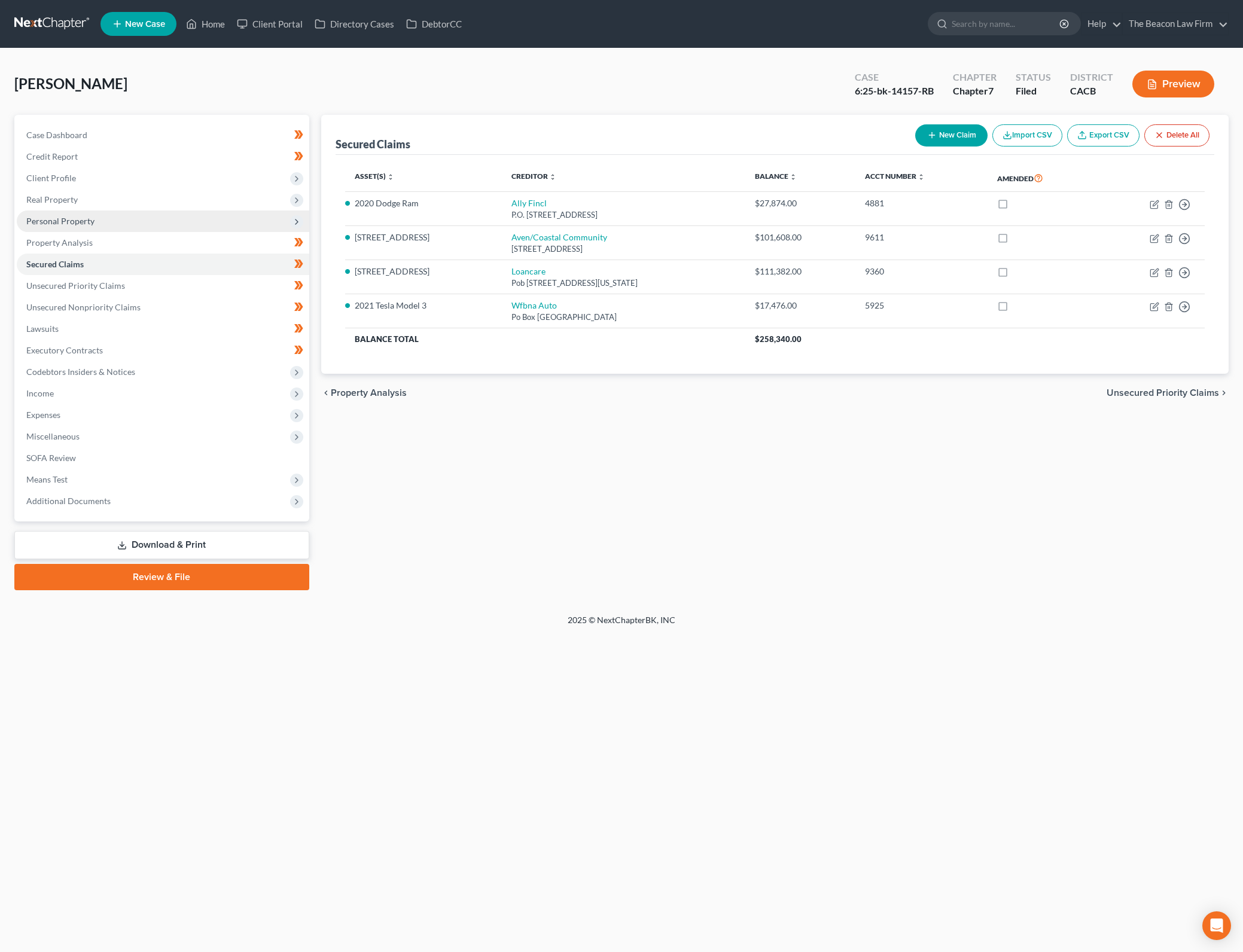
click at [190, 213] on span "Personal Property" at bounding box center [163, 221] width 293 height 22
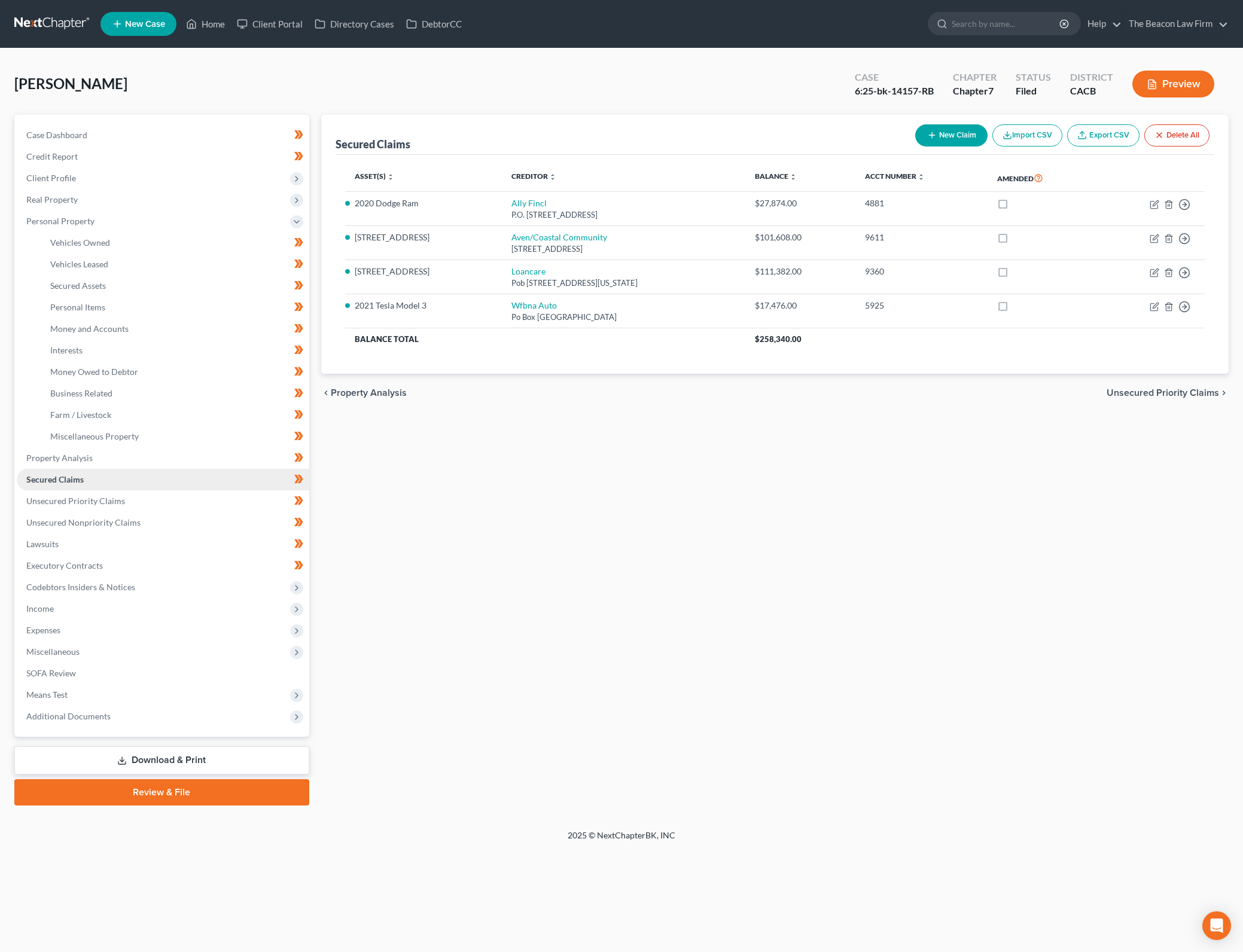
click at [196, 474] on link "Secured Claims" at bounding box center [163, 480] width 293 height 22
click at [140, 197] on span "Real Property" at bounding box center [163, 200] width 293 height 22
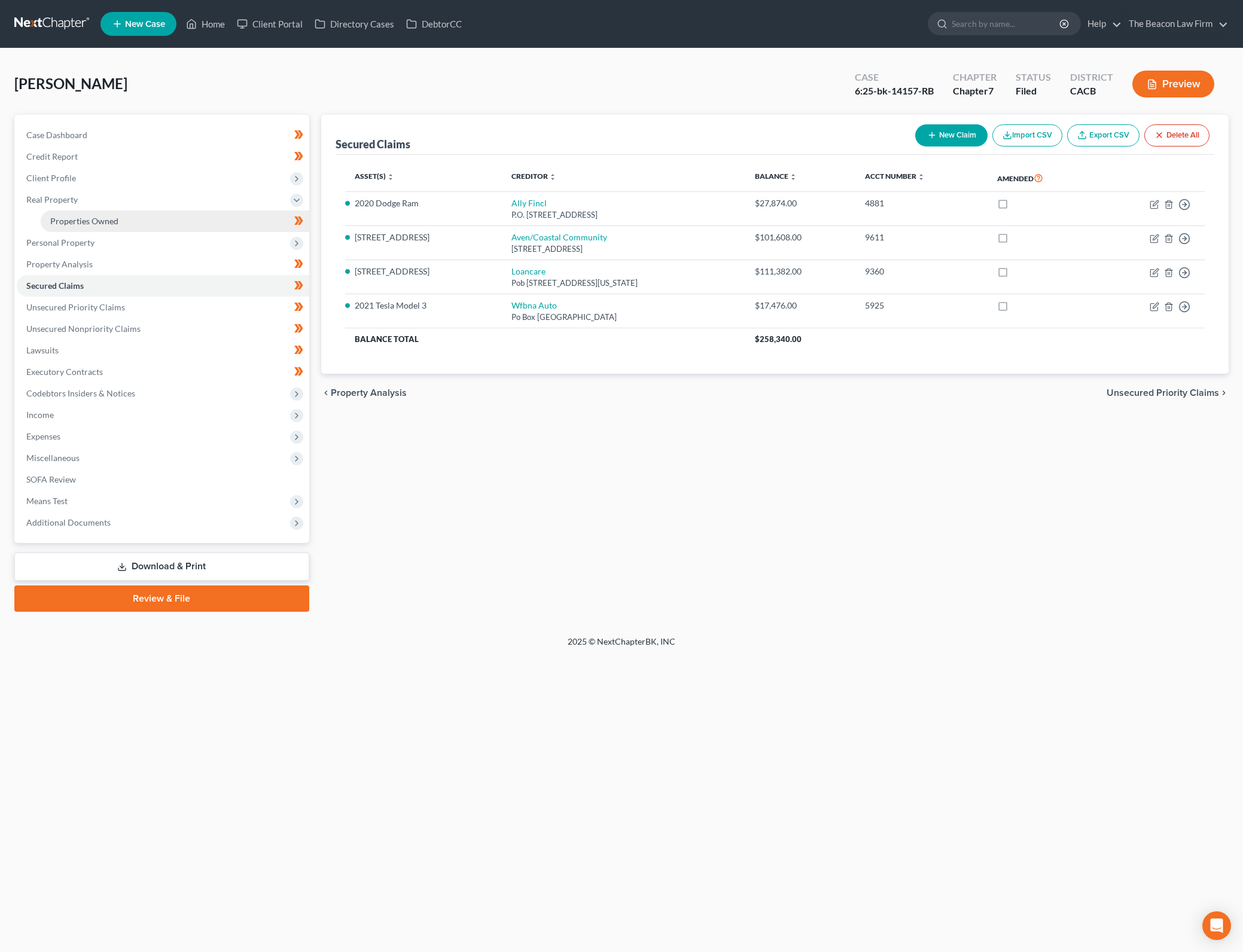
click at [172, 210] on link "Properties Owned" at bounding box center [175, 221] width 269 height 22
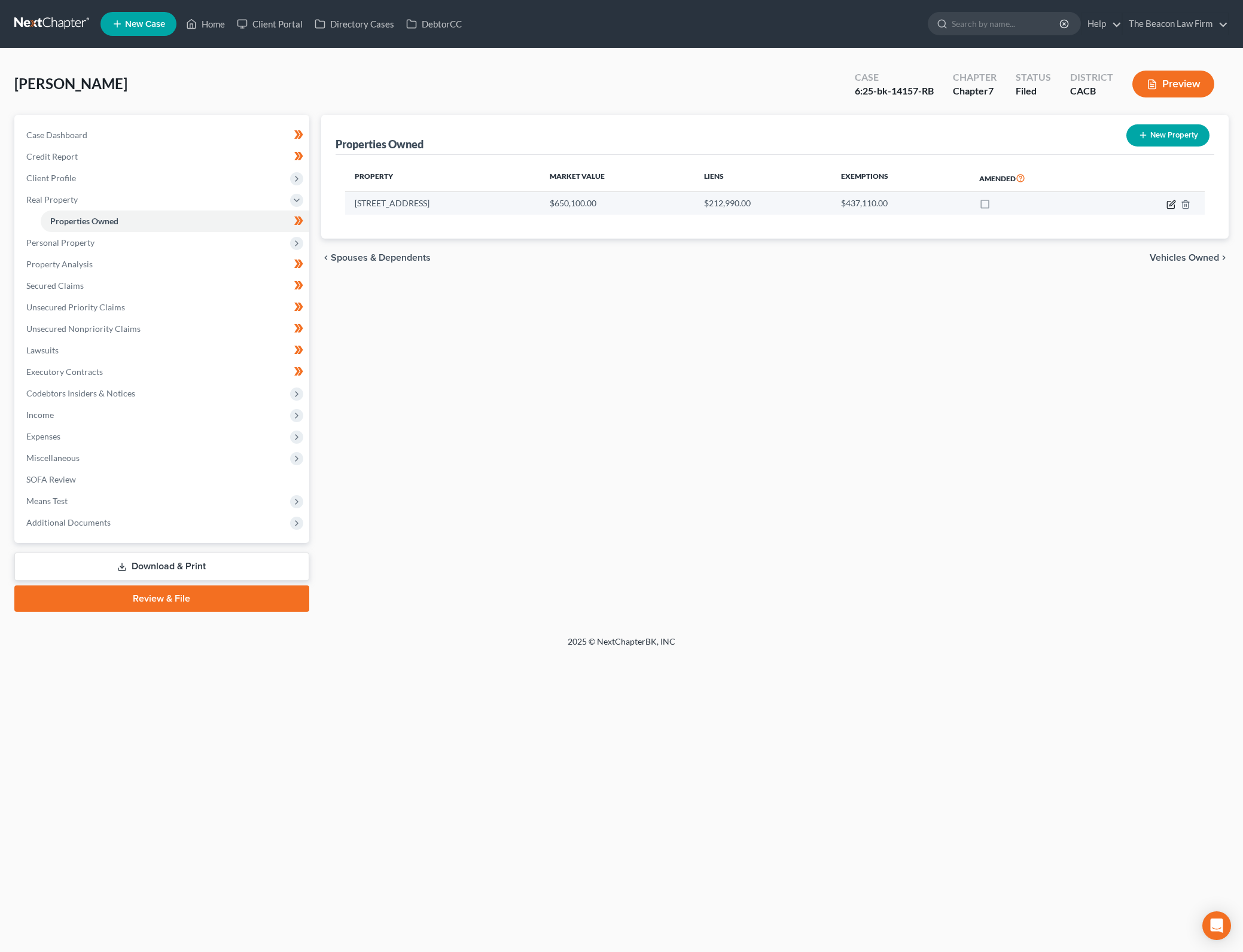
click at [1168, 201] on icon "button" at bounding box center [1170, 204] width 7 height 7
select select "4"
select select "3"
select select "0"
select select "4"
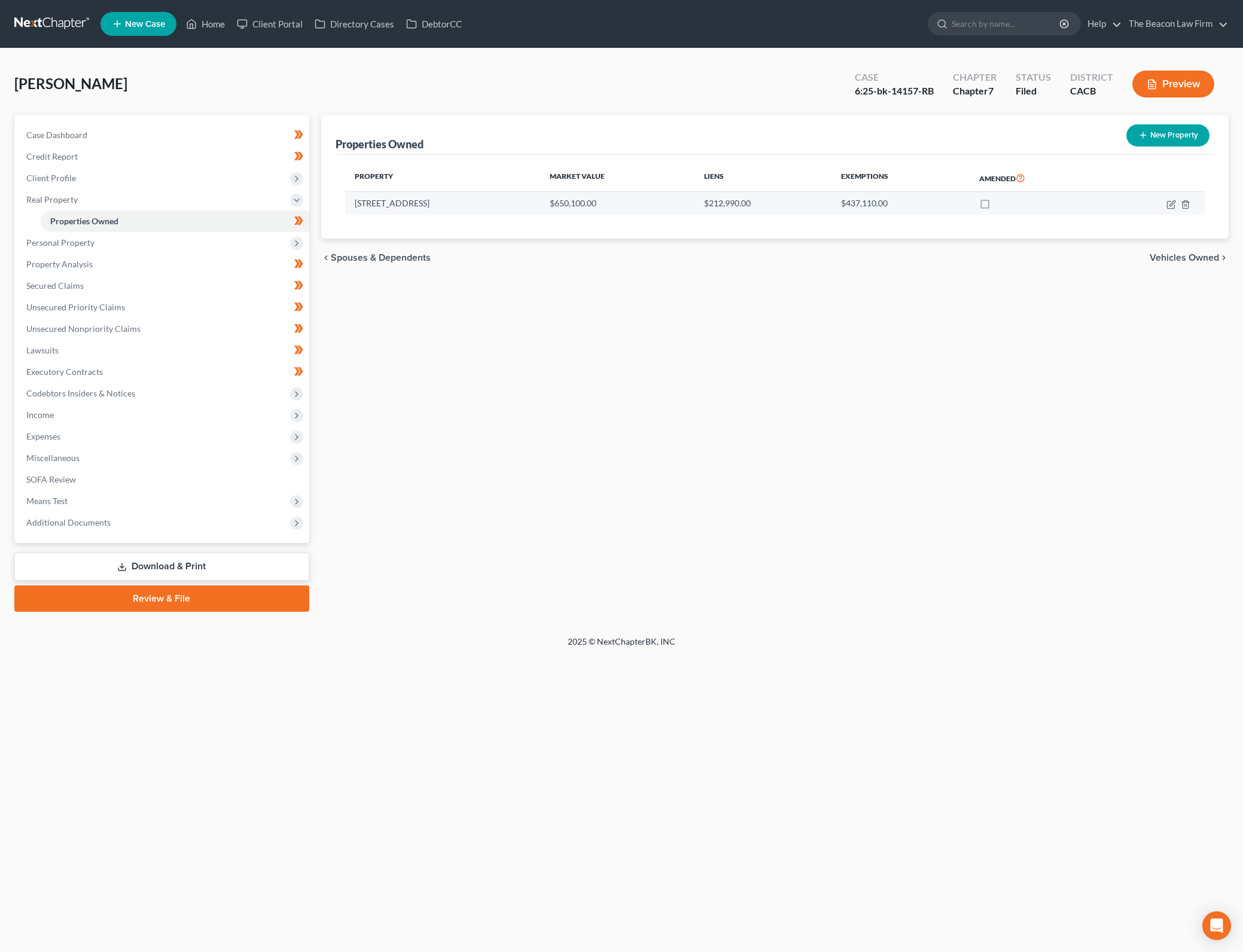
select select "0"
select select "4"
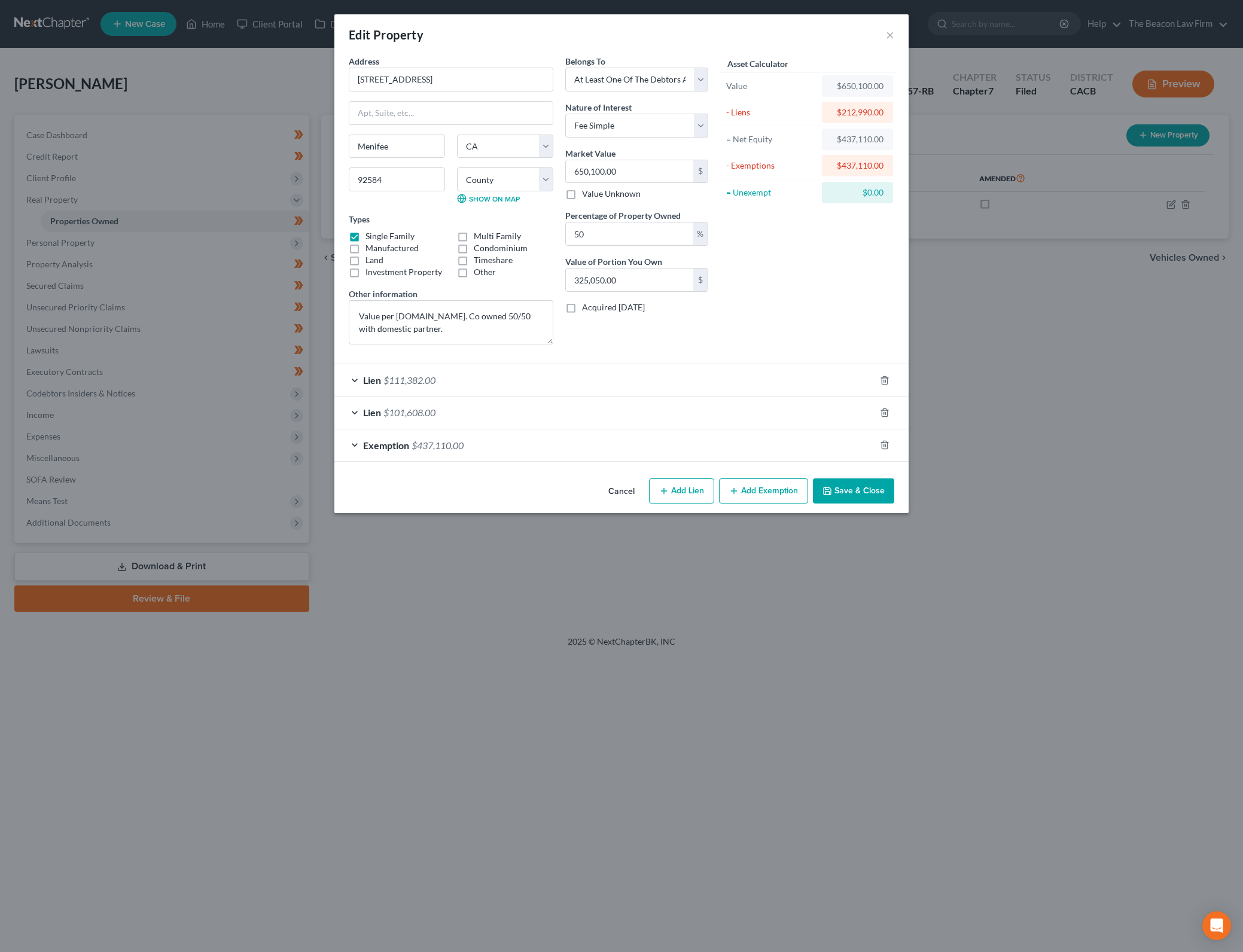
click at [538, 415] on div "Lien $101,608.00" at bounding box center [605, 412] width 541 height 32
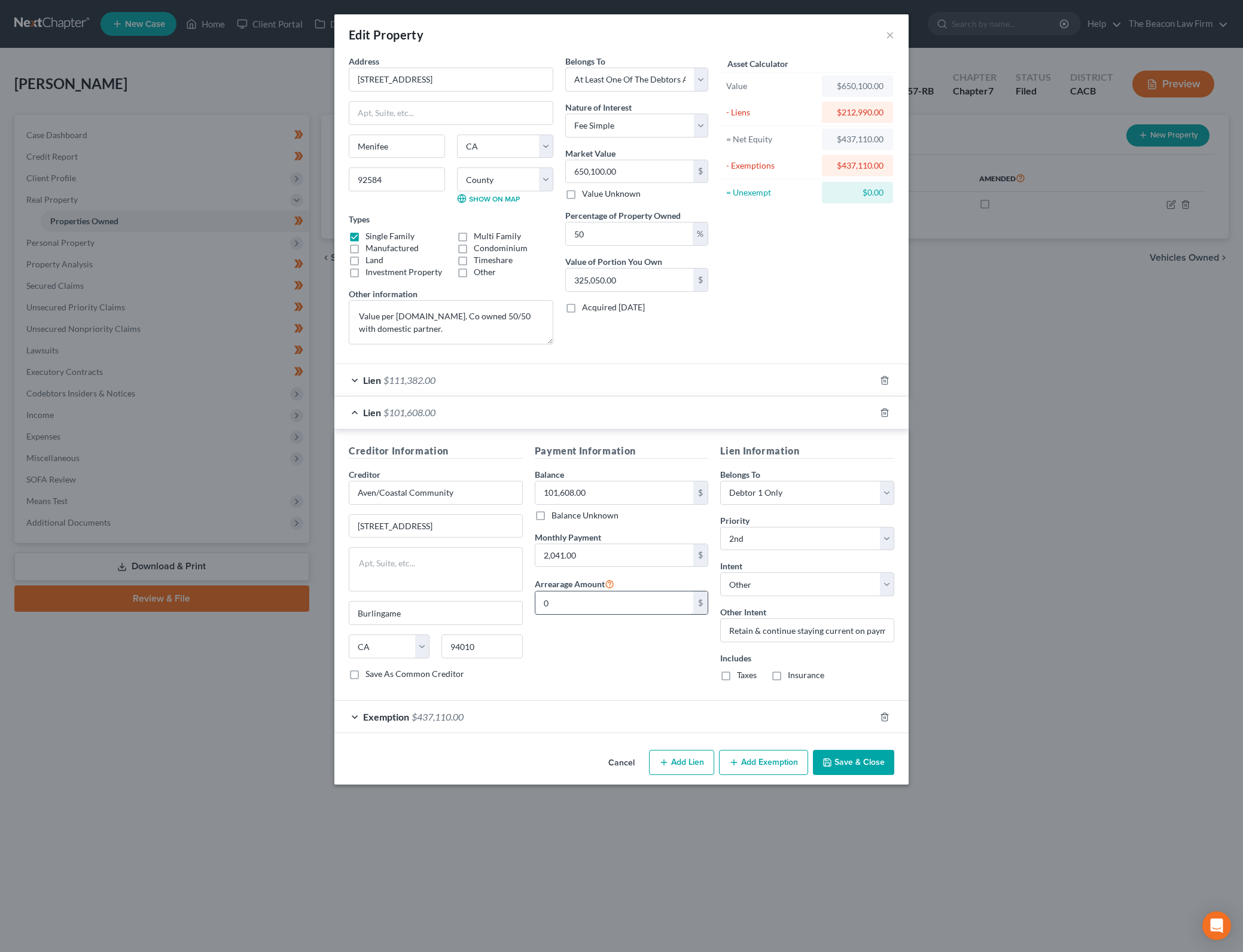
click at [618, 606] on input "0" at bounding box center [615, 602] width 158 height 23
type input "4,046"
click at [567, 633] on div "Payment Information Balance 101,608.00 $ Balance Unknown Balance Undetermined 1…" at bounding box center [622, 568] width 186 height 247
click at [733, 629] on input "Retain & continue staying current on payments" at bounding box center [807, 630] width 174 height 24
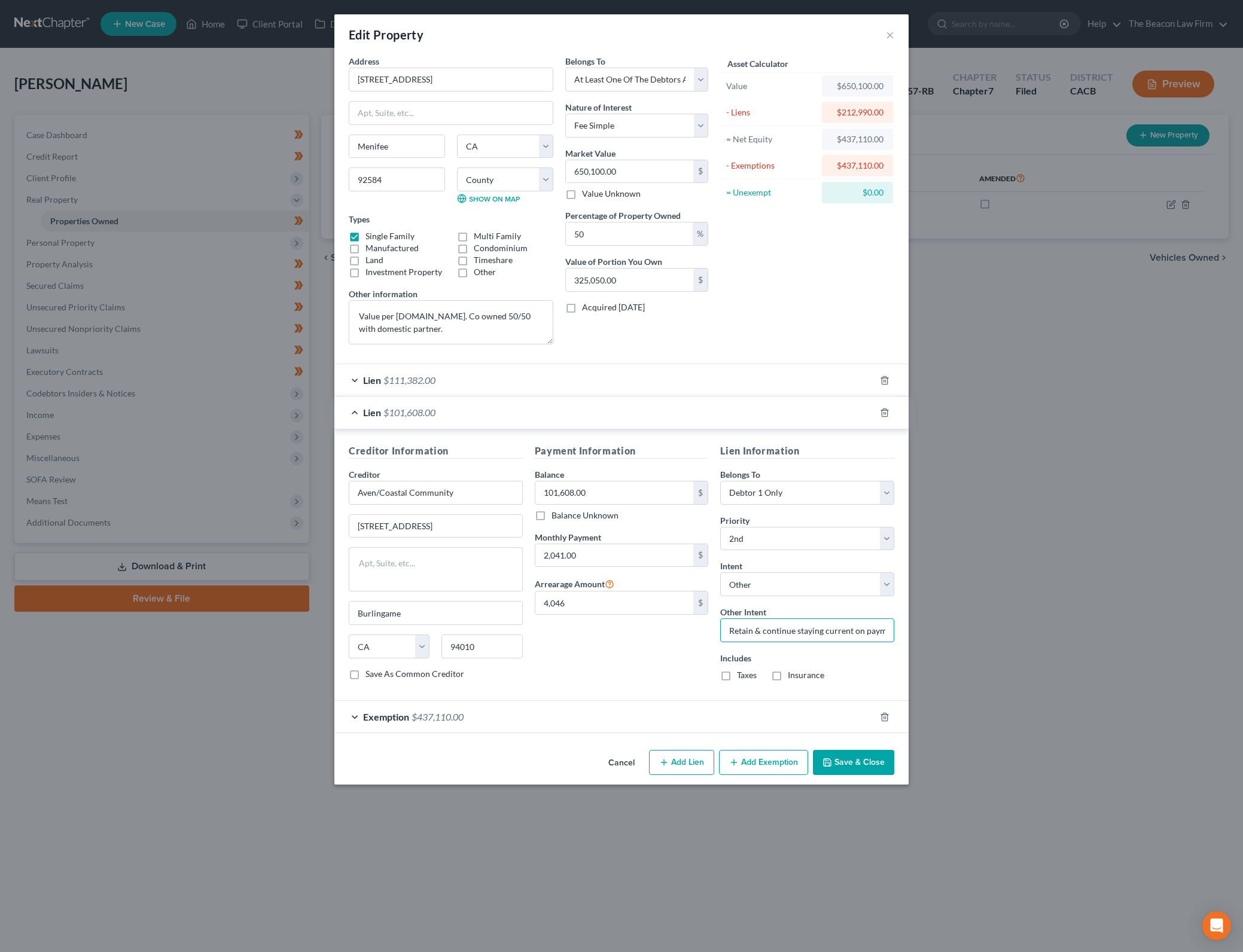
click at [733, 629] on input "Retain & continue staying current on payments" at bounding box center [807, 630] width 174 height 24
type input "Cure & continue staying current on payments"
click at [588, 652] on div "Payment Information Balance 101,608.00 $ Balance Unknown Balance Undetermined 1…" at bounding box center [622, 568] width 186 height 247
click at [871, 767] on button "Save & Close" at bounding box center [854, 762] width 82 height 25
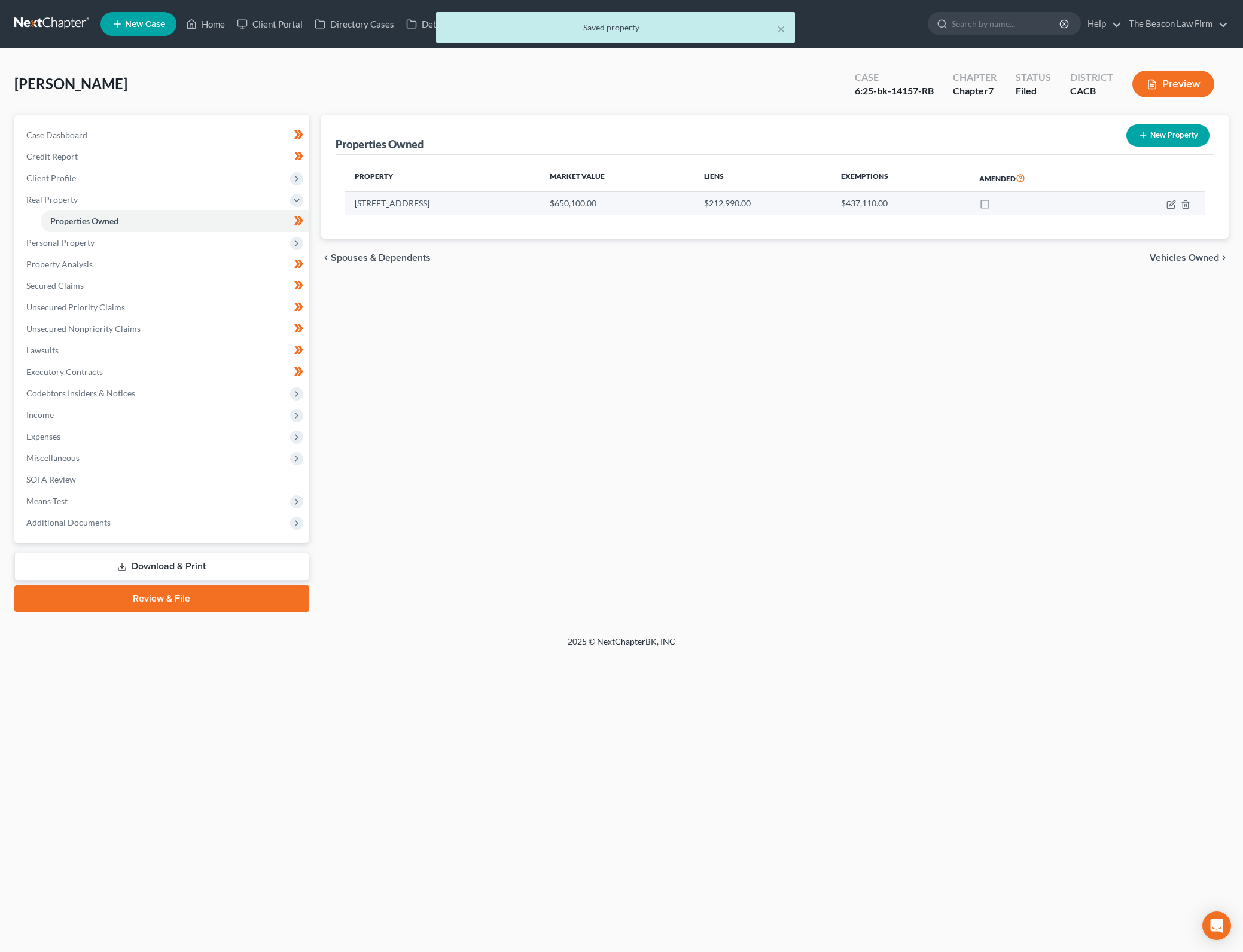
click at [996, 206] on label at bounding box center [996, 206] width 0 height 0
click at [1001, 198] on input "checkbox" at bounding box center [1005, 201] width 8 height 8
checkbox input "true"
click at [1066, 505] on div "Properties Owned New Property Property Market Value Liens Exemptions Amended [S…" at bounding box center [776, 362] width 920 height 497
